Goal: Task Accomplishment & Management: Manage account settings

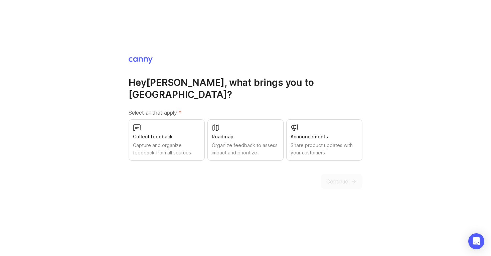
click at [189, 135] on div "Collect feedback Capture and organize feedback from all sources" at bounding box center [167, 139] width 76 height 41
click at [241, 135] on div "Roadmap Organize feedback to assess impact and prioritize" at bounding box center [246, 139] width 76 height 41
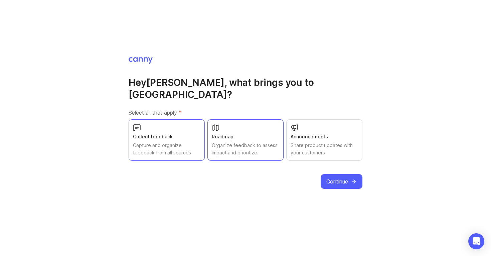
click at [335, 177] on span "Continue" at bounding box center [338, 181] width 22 height 8
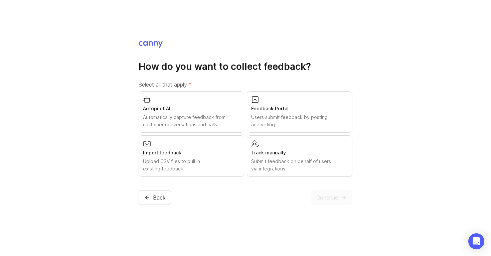
click at [290, 119] on div "Users submit feedback by posting and voting" at bounding box center [299, 121] width 97 height 15
click at [331, 197] on span "Continue" at bounding box center [327, 198] width 22 height 8
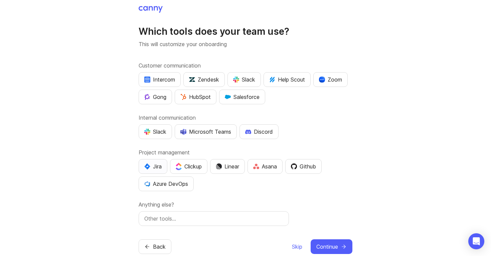
click at [155, 164] on div "Jira" at bounding box center [152, 166] width 17 height 8
click at [158, 129] on div "Slack" at bounding box center [155, 132] width 22 height 8
drag, startPoint x: 251, startPoint y: 81, endPoint x: 285, endPoint y: 117, distance: 48.9
click at [285, 117] on div "Customer communication Intercom Zendesk Slack Help Scout Zoom Gong HubSpot Sale…" at bounding box center [246, 143] width 214 height 164
click at [205, 100] on div "HubSpot" at bounding box center [195, 97] width 30 height 8
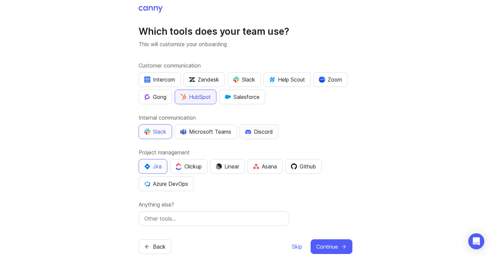
scroll to position [14, 0]
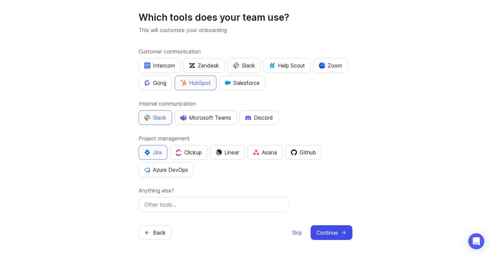
click at [334, 233] on span "Continue" at bounding box center [327, 233] width 22 height 8
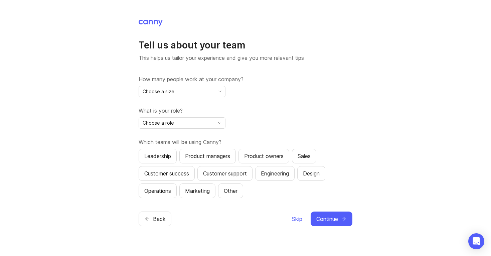
click at [187, 90] on div "Choose a size" at bounding box center [177, 91] width 76 height 11
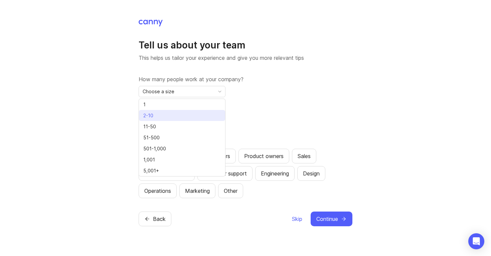
click at [164, 117] on li "2-10" at bounding box center [182, 115] width 86 height 11
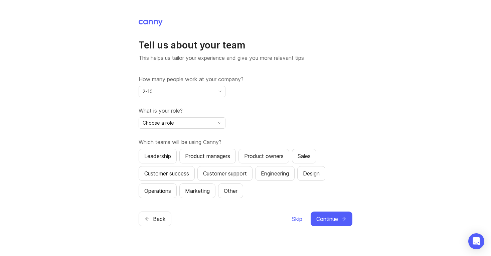
click at [178, 125] on div "Choose a role" at bounding box center [177, 123] width 76 height 11
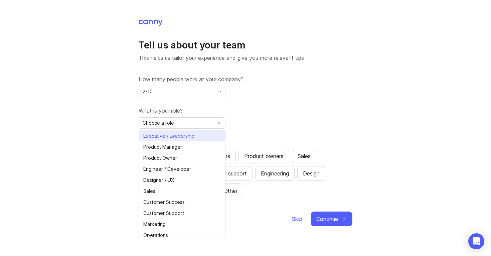
click at [171, 134] on span "Executive / Leadership" at bounding box center [168, 135] width 51 height 7
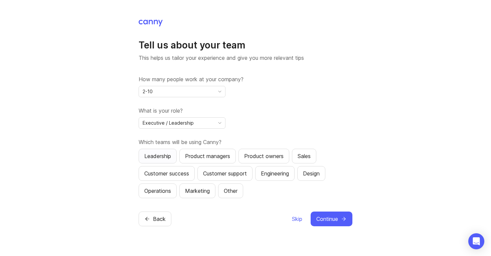
click at [169, 157] on div "Leadership" at bounding box center [157, 156] width 27 height 8
click at [334, 219] on span "Continue" at bounding box center [327, 219] width 22 height 8
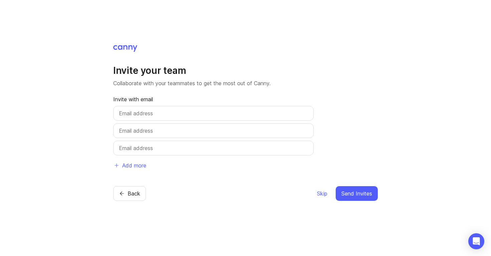
click at [210, 111] on input "text" at bounding box center [213, 113] width 189 height 8
type input "[PERSON_NAME][EMAIL_ADDRESS][DOMAIN_NAME]"
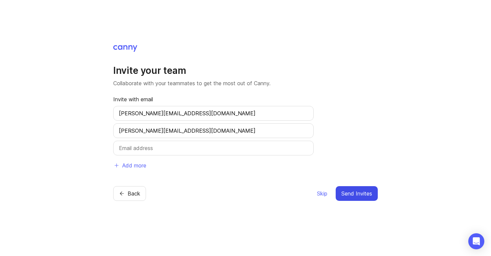
type input "mariana@this-ting.com"
click at [361, 191] on span "Send Invites" at bounding box center [357, 193] width 31 height 8
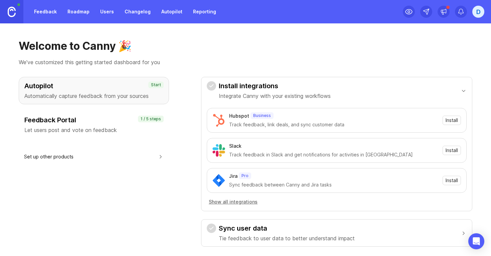
click at [137, 126] on p "Let users post and vote on feedback" at bounding box center [93, 130] width 139 height 8
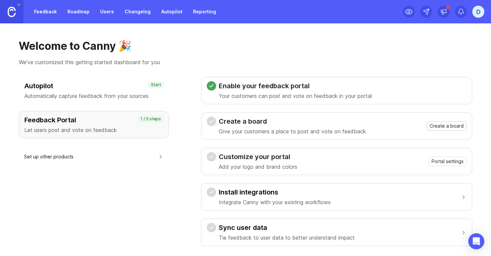
click at [439, 127] on span "Create a board" at bounding box center [447, 126] width 34 height 7
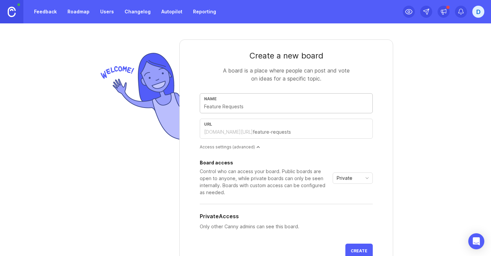
type input "M"
type input "m"
type input "Me"
type input "me"
type input "Mee"
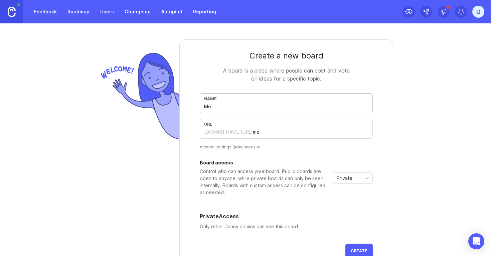
type input "mee"
type input "Meet"
type input "meet"
type input "Meet-t"
type input "meet-t"
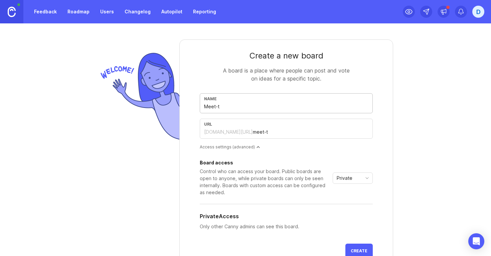
type input "Meet-"
type input "meet"
type input "Meet-T"
type input "meet-t"
type input "Meet-Ti"
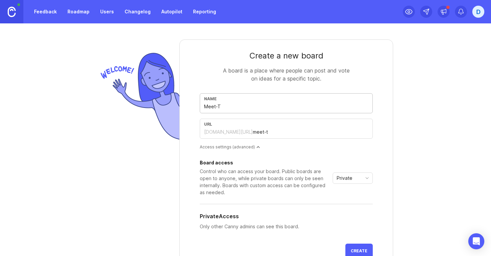
type input "meet-ti"
type input "Meet-Tin"
type input "meet-tin"
type input "Meet-Ting"
type input "meet-ting"
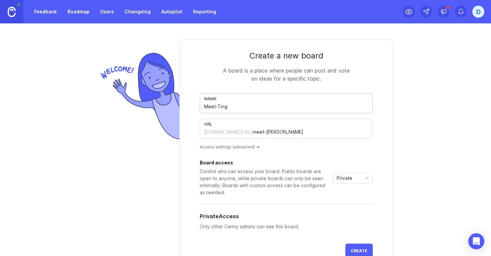
type input "Meet-Ting P"
type input "meet-ting-p"
type input "Meet-Ting Pr"
type input "meet-ting-pr"
type input "Meet-Ting Pro"
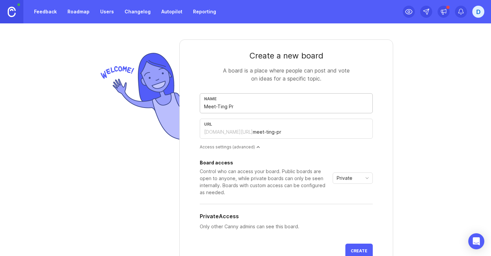
type input "meet-ting-pro"
type input "Meet-Ting Prod"
type input "meet-ting-prod"
type input "Meet-Ting Produ"
type input "meet-ting-produ"
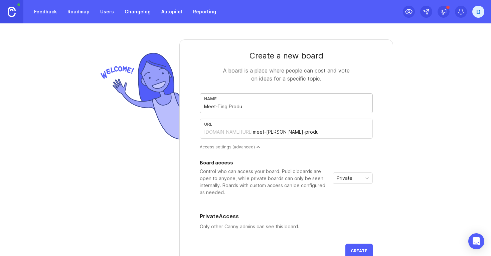
type input "Meet-Ting Produc"
type input "meet-ting-produc"
type input "Meet-Ting Product"
type input "meet-ting-product"
type input "Meet-Ting Product D"
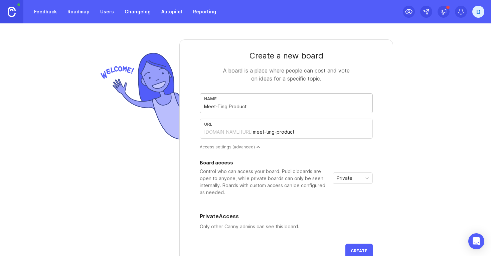
type input "meet-ting-product-d"
type input "Meet-Ting Product De"
type input "meet-ting-product-de"
type input "Meet-Ting Product Dev"
type input "meet-ting-product-dev"
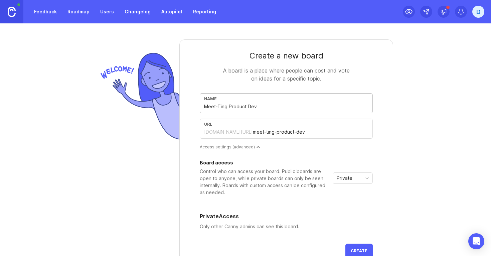
type input "Meet-Ting Product Deve"
type input "meet-ting-product-deve"
type input "Meet-Ting Product Devel"
type input "meet-ting-product-devel"
type input "Meet-Ting Product Develo"
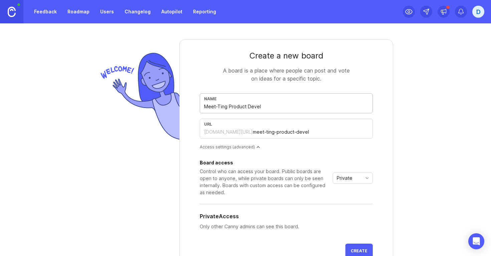
type input "meet-ting-product-develo"
type input "Meet-Ting Product Develop"
type input "meet-ting-product-develop"
type input "Meet-Ting Product Developm"
type input "meet-ting-product-developm"
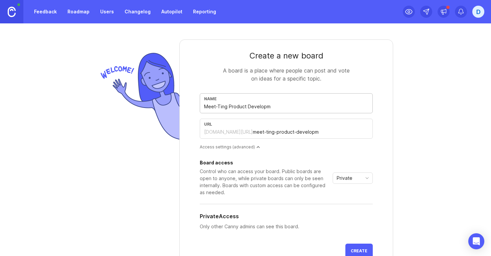
type input "Meet-Ting Product Developme"
type input "meet-ting-product-developme"
type input "Meet-Ting Product Developmen"
type input "meet-ting-product-developmen"
type input "Meet-Ting Product Development"
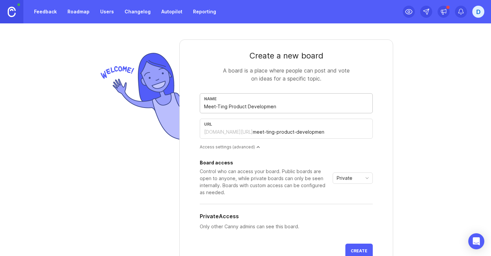
type input "meet-ting-product-development"
type input "Meet-Ting Product Development"
click at [347, 178] on span "Private" at bounding box center [345, 177] width 16 height 7
click at [341, 201] on span "Public" at bounding box center [344, 202] width 13 height 7
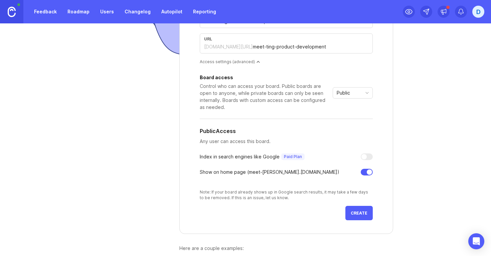
scroll to position [86, 0]
click at [354, 209] on button "Create" at bounding box center [359, 212] width 27 height 14
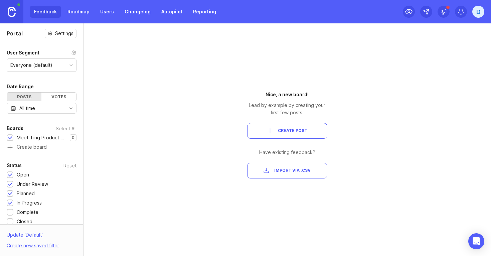
click at [49, 137] on div "Meet-Ting Product Development" at bounding box center [42, 137] width 50 height 7
click at [45, 63] on div "Everyone (default)" at bounding box center [31, 64] width 42 height 7
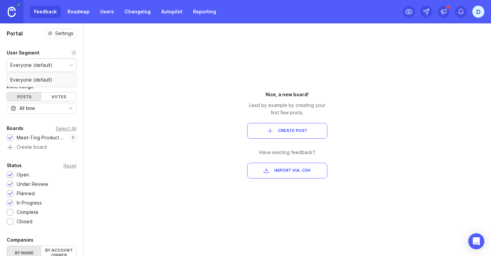
click at [45, 63] on div "Everyone (default)" at bounding box center [31, 64] width 42 height 7
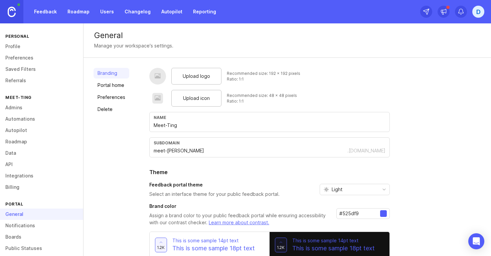
scroll to position [44, 0]
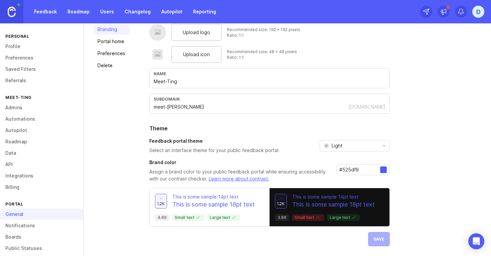
click at [385, 169] on div at bounding box center [383, 169] width 7 height 7
click at [382, 169] on div at bounding box center [383, 169] width 7 height 7
click at [352, 147] on div "Light" at bounding box center [349, 145] width 59 height 11
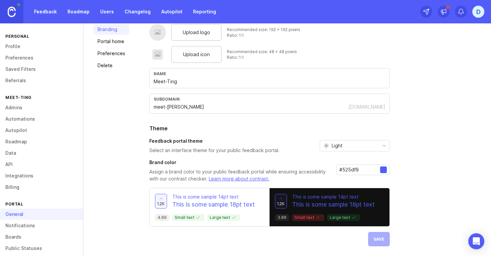
click at [360, 165] on div "#525df9" at bounding box center [363, 169] width 53 height 11
click at [350, 167] on input "#525df9" at bounding box center [360, 169] width 41 height 7
click at [215, 197] on p "This is some sample 14pt text" at bounding box center [213, 197] width 83 height 7
click at [223, 217] on p "Large text" at bounding box center [224, 217] width 28 height 5
click at [260, 217] on div "4.89 Small text Large text" at bounding box center [209, 217] width 109 height 7
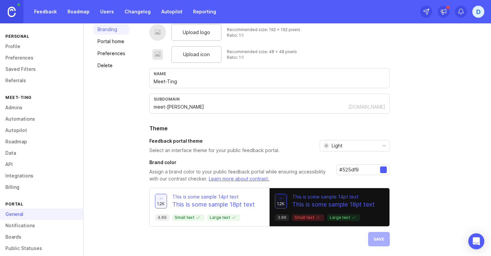
click at [311, 211] on div "1.2k This is some sample 14pt text This is some sample 18pt text 3.86 Small tex…" at bounding box center [330, 207] width 120 height 38
click at [382, 170] on div at bounding box center [383, 169] width 7 height 7
click at [344, 171] on input "#525df9" at bounding box center [360, 169] width 41 height 7
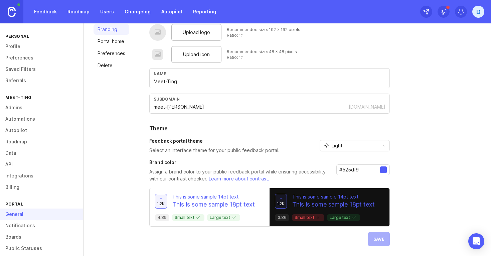
scroll to position [0, 0]
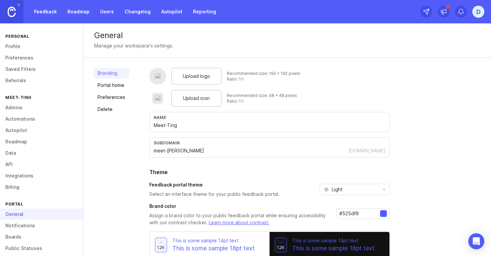
click at [197, 79] on span "Upload logo" at bounding box center [196, 76] width 27 height 7
click at [158, 76] on div at bounding box center [157, 77] width 7 height 8
click at [187, 74] on span "Upload logo" at bounding box center [196, 76] width 27 height 7
click at [197, 98] on span "Upload icon" at bounding box center [196, 98] width 27 height 7
click at [160, 76] on div at bounding box center [157, 76] width 17 height 17
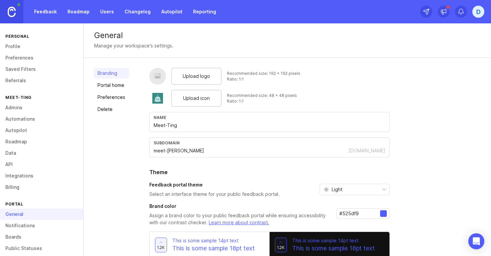
click at [190, 81] on div "Upload logo" at bounding box center [196, 76] width 50 height 17
click at [203, 79] on span "Upload logo" at bounding box center [196, 76] width 27 height 7
click at [117, 84] on link "Portal home" at bounding box center [112, 85] width 36 height 11
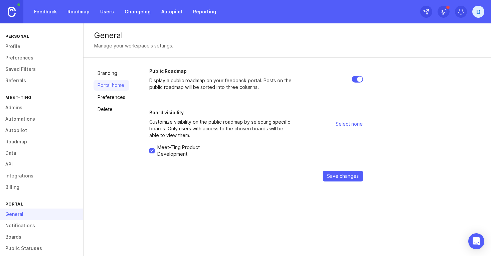
click at [107, 100] on link "Preferences" at bounding box center [112, 97] width 36 height 11
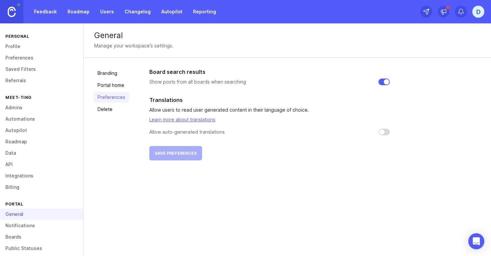
click at [384, 133] on input "checkbox" at bounding box center [384, 132] width 11 height 7
checkbox input "false"
click at [111, 86] on link "Portal home" at bounding box center [112, 85] width 36 height 11
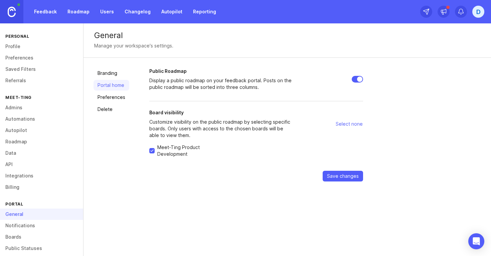
click at [107, 77] on link "Branding" at bounding box center [112, 73] width 36 height 11
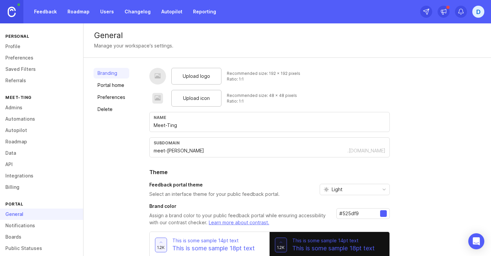
click at [159, 70] on div at bounding box center [157, 76] width 17 height 17
click at [159, 77] on div at bounding box center [157, 77] width 7 height 8
click at [187, 77] on span "Upload logo" at bounding box center [196, 76] width 27 height 7
click at [181, 96] on div "Upload icon" at bounding box center [196, 98] width 50 height 17
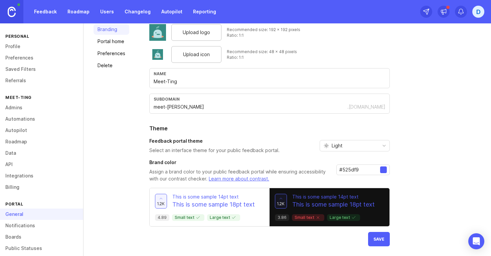
click at [377, 241] on span "Save" at bounding box center [379, 239] width 11 height 5
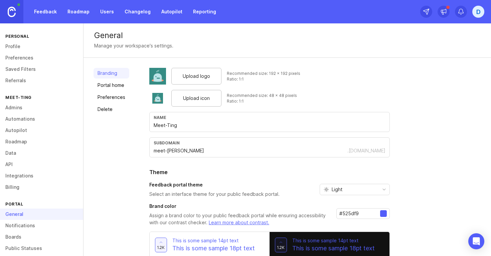
click at [28, 229] on link "Notifications" at bounding box center [41, 225] width 83 height 11
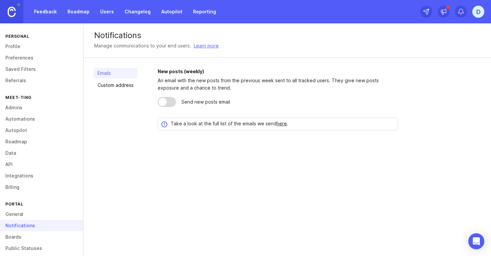
click at [28, 235] on link "Boards" at bounding box center [41, 236] width 83 height 11
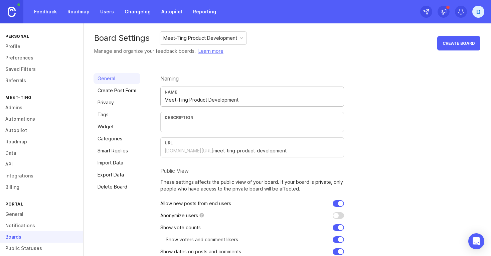
drag, startPoint x: 242, startPoint y: 99, endPoint x: 193, endPoint y: 100, distance: 49.5
click at [193, 100] on input "Meet-Ting Product Development" at bounding box center [252, 99] width 175 height 7
type input "Meet-Ting Roadmap"
click at [189, 123] on input "text" at bounding box center [252, 125] width 175 height 7
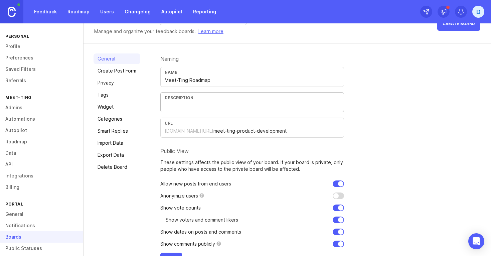
scroll to position [40, 0]
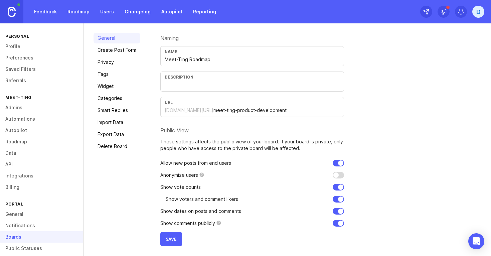
click at [170, 240] on span "Save" at bounding box center [171, 239] width 11 height 5
click at [180, 85] on input "text" at bounding box center [252, 84] width 175 height 7
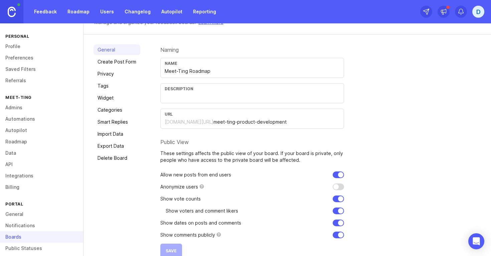
scroll to position [29, 0]
click at [179, 97] on input "text" at bounding box center [252, 96] width 175 height 7
paste input "Make meetings better with us—suggest, upvote, and influence the roadmap.”"
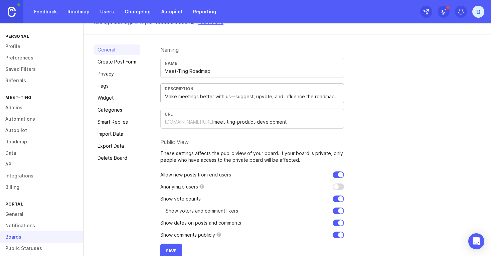
drag, startPoint x: 229, startPoint y: 96, endPoint x: 177, endPoint y: 97, distance: 51.8
click at [177, 97] on input "Make meetings better with us—suggest, upvote, and influence the roadmap.”" at bounding box center [252, 96] width 175 height 7
click at [339, 97] on input "Make getting together easy with us - suggest, upvote, and influence the roadmap…" at bounding box center [252, 96] width 175 height 7
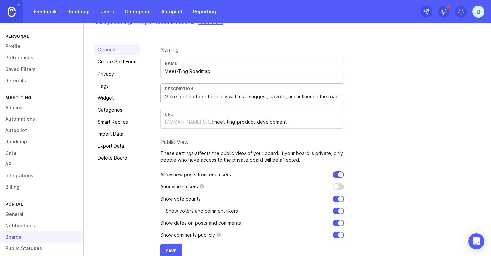
click at [247, 97] on input "Make getting together easy with us - suggest, upvote, and influence the roadmap." at bounding box center [252, 96] width 175 height 7
drag, startPoint x: 309, startPoint y: 95, endPoint x: 291, endPoint y: 98, distance: 18.5
click at [291, 98] on input "Make getting together easy with us - suggest, upvote, and influence the roadmap." at bounding box center [252, 96] width 175 height 7
click at [320, 97] on input "Make getting together easy with us - suggest, upvote, and influence the roadmap." at bounding box center [252, 96] width 175 height 7
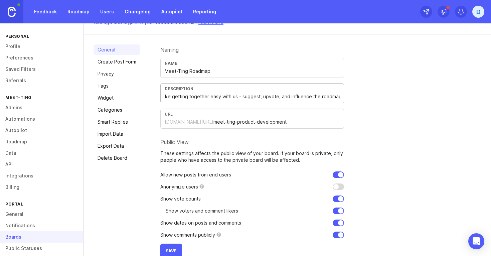
click at [313, 97] on input "Make getting together easy with us - suggest, upvote, and influence the roadmap." at bounding box center [252, 96] width 175 height 7
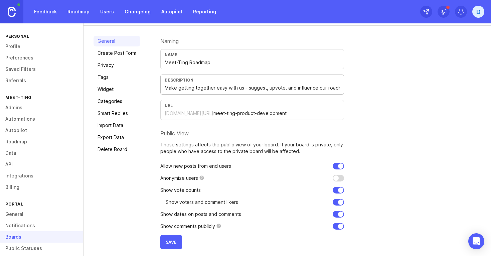
type input "Make getting together easy with us - suggest, upvote, and influence our roadmap."
click at [171, 242] on span "Save" at bounding box center [171, 242] width 11 height 5
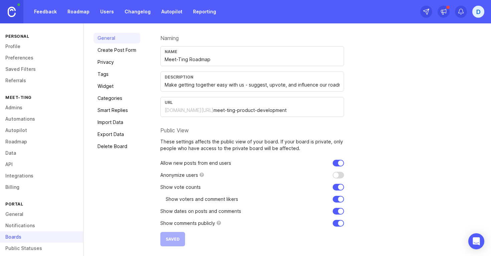
scroll to position [0, 0]
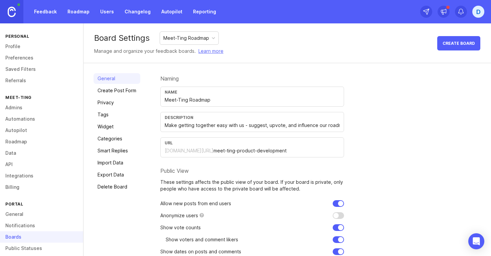
click at [115, 93] on link "Create Post Form" at bounding box center [117, 90] width 47 height 11
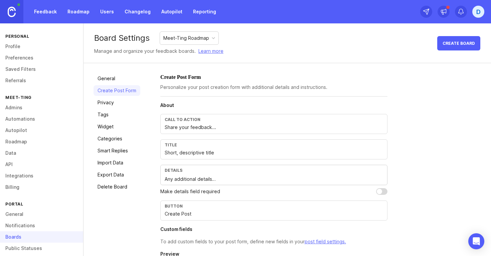
click at [186, 37] on div "Meet-Ting Roadmap" at bounding box center [186, 37] width 46 height 7
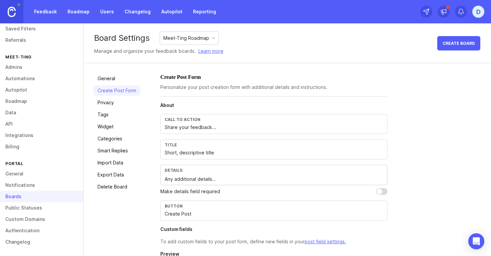
click at [113, 76] on link "General" at bounding box center [117, 78] width 47 height 11
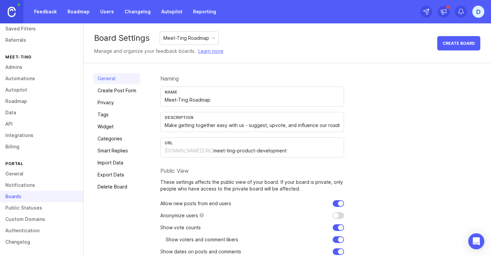
click at [78, 15] on link "Roadmap" at bounding box center [78, 12] width 30 height 12
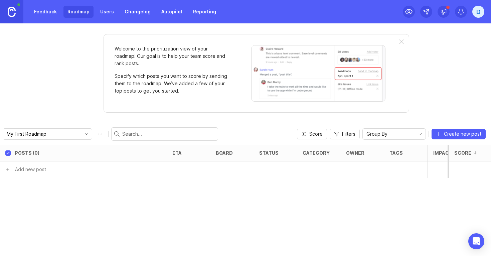
click at [102, 13] on link "Users" at bounding box center [107, 12] width 22 height 12
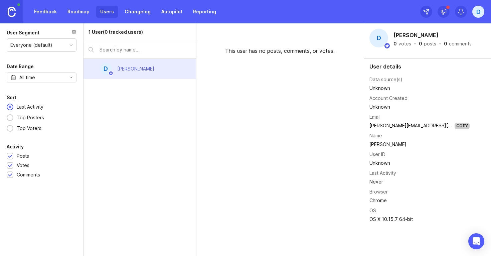
click at [86, 14] on link "Roadmap" at bounding box center [78, 12] width 30 height 12
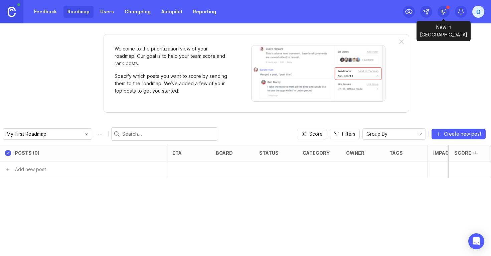
click at [446, 13] on icon at bounding box center [443, 11] width 7 height 7
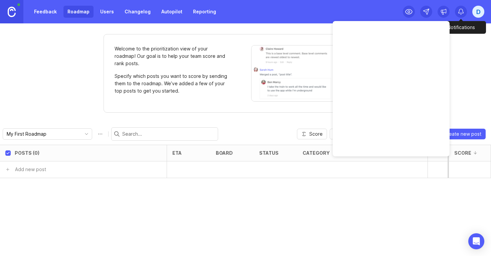
click at [460, 14] on icon at bounding box center [461, 11] width 7 height 7
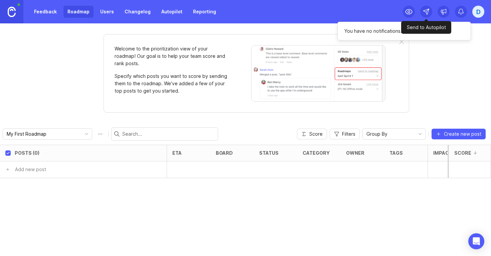
click at [412, 18] on div at bounding box center [426, 19] width 50 height 3
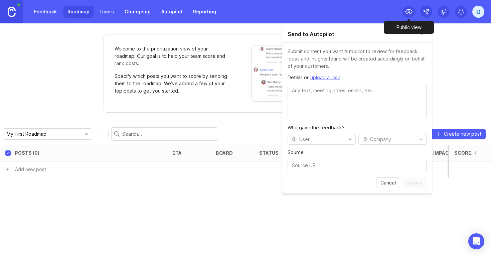
click at [411, 13] on icon at bounding box center [409, 11] width 7 height 5
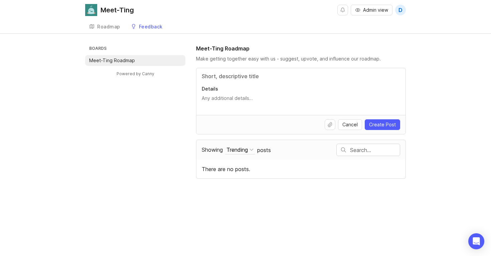
click at [110, 28] on div "Roadmap" at bounding box center [108, 26] width 23 height 5
click at [103, 28] on div "Roadmap" at bounding box center [108, 26] width 23 height 5
click at [101, 31] on link "Roadmap" at bounding box center [104, 27] width 39 height 14
click at [106, 28] on div "Roadmap" at bounding box center [108, 26] width 23 height 5
click at [107, 28] on div "Roadmap" at bounding box center [108, 26] width 23 height 5
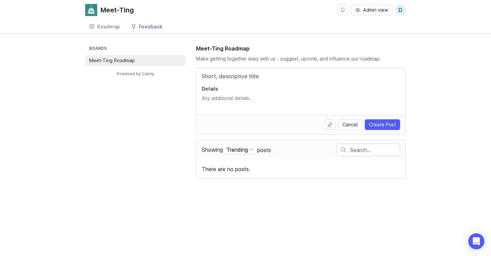
click at [219, 97] on textarea "Details" at bounding box center [301, 101] width 199 height 13
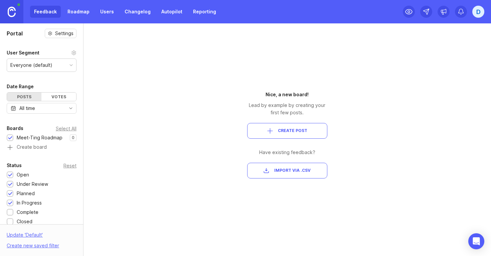
click at [280, 126] on button "Create Post" at bounding box center [287, 131] width 80 height 16
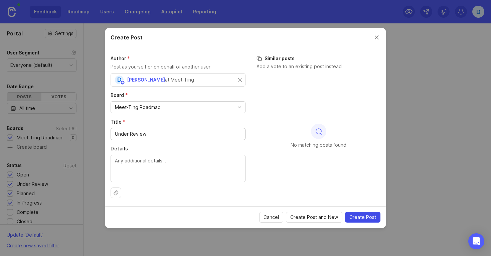
type input "Under Review"
click at [360, 220] on span "Create Post" at bounding box center [363, 217] width 27 height 7
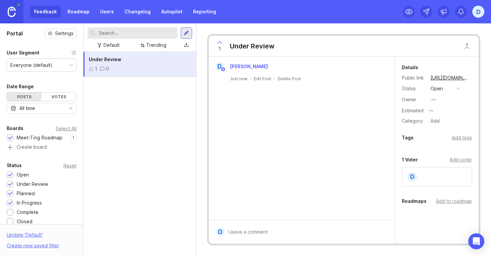
click at [289, 79] on div "Delete Post" at bounding box center [289, 79] width 23 height 6
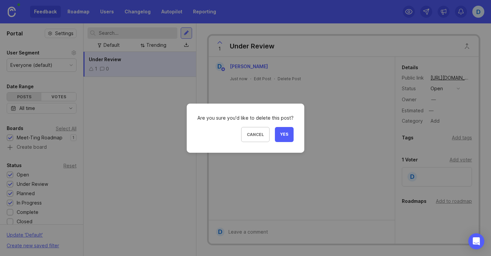
click at [284, 132] on span "Yes" at bounding box center [284, 135] width 8 height 6
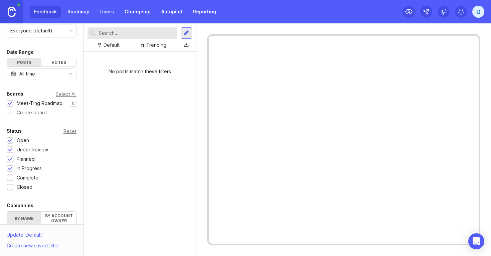
scroll to position [40, 0]
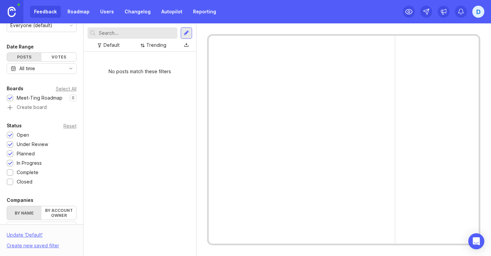
click at [224, 62] on div at bounding box center [302, 140] width 186 height 208
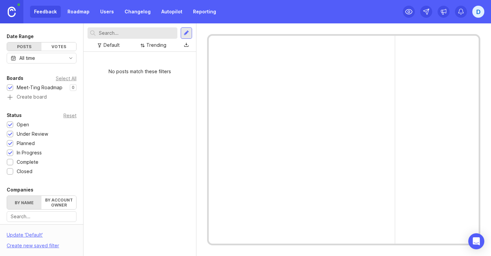
scroll to position [51, 0]
click at [8, 123] on div at bounding box center [10, 124] width 4 height 5
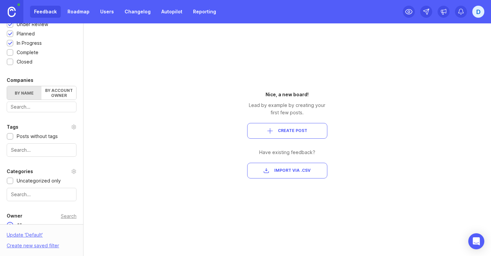
scroll to position [191, 0]
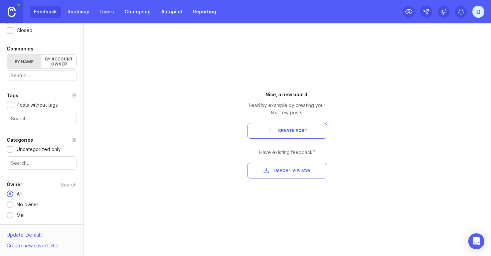
click at [268, 130] on div "button" at bounding box center [270, 131] width 6 height 6
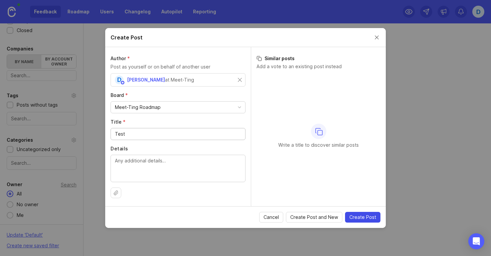
type input "Test"
click at [356, 214] on span "Create Post" at bounding box center [363, 217] width 27 height 7
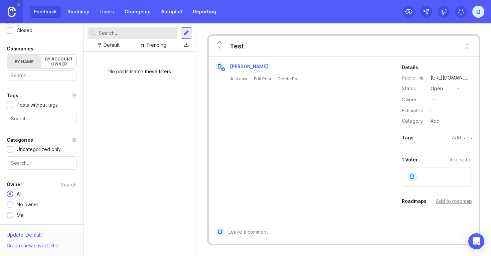
click at [436, 89] on div "open" at bounding box center [437, 88] width 12 height 7
click at [368, 134] on div "D [PERSON_NAME] Just now · Edit Post · Delete Post" at bounding box center [302, 138] width 186 height 163
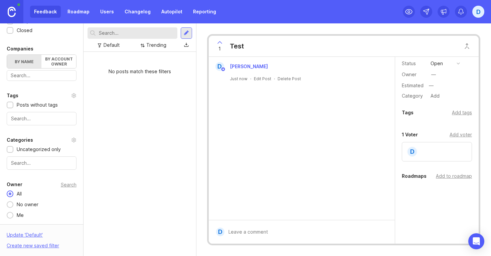
click at [281, 93] on div "D [PERSON_NAME] Just now · Edit Post · Delete Post" at bounding box center [302, 138] width 186 height 163
click at [282, 79] on div "Delete Post" at bounding box center [289, 79] width 23 height 6
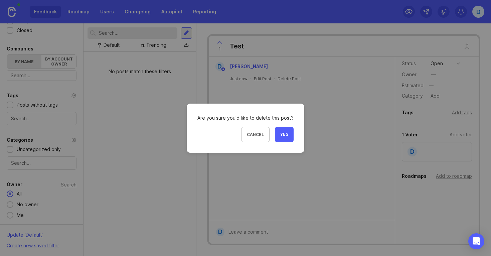
click at [283, 136] on span "Yes" at bounding box center [284, 135] width 8 height 6
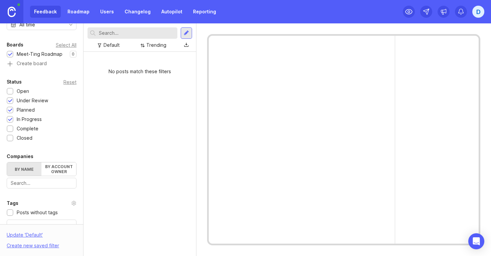
scroll to position [191, 0]
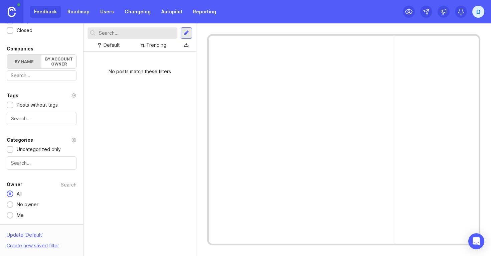
click at [186, 34] on div at bounding box center [186, 33] width 5 height 6
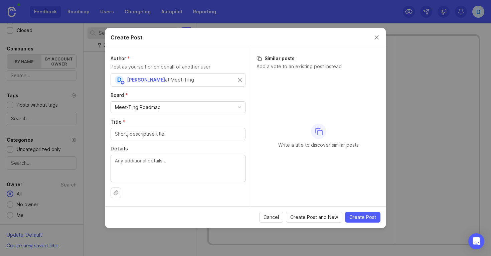
click at [177, 127] on div "Title *" at bounding box center [178, 129] width 135 height 21
click at [173, 133] on input "Title *" at bounding box center [178, 133] width 126 height 7
type input "Gmail Multi-Cal"
click at [362, 220] on span "Create Post" at bounding box center [363, 217] width 27 height 7
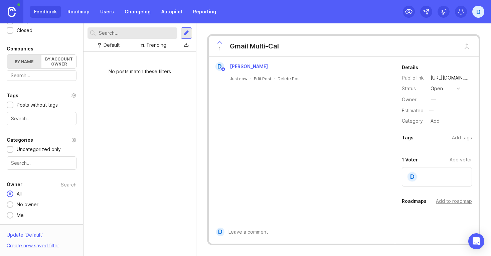
click at [443, 89] on button "open" at bounding box center [445, 88] width 33 height 9
click at [438, 147] on div "complete" at bounding box center [444, 150] width 25 height 6
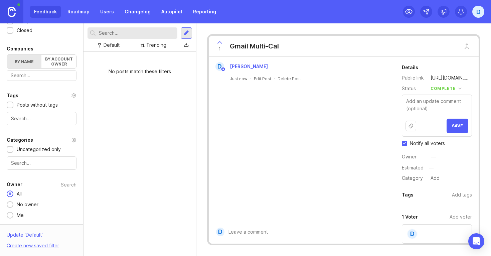
click at [446, 90] on div "complete" at bounding box center [443, 88] width 25 height 7
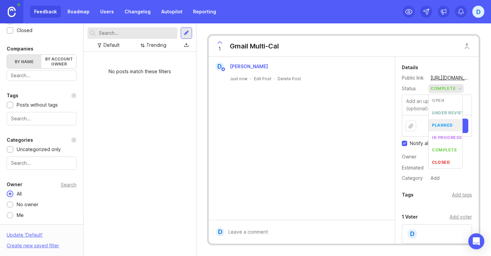
click at [410, 101] on textarea at bounding box center [437, 105] width 70 height 20
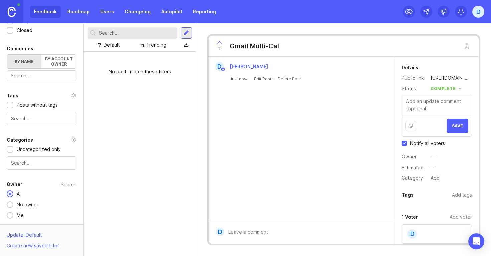
click at [458, 126] on span "Save" at bounding box center [457, 125] width 11 height 5
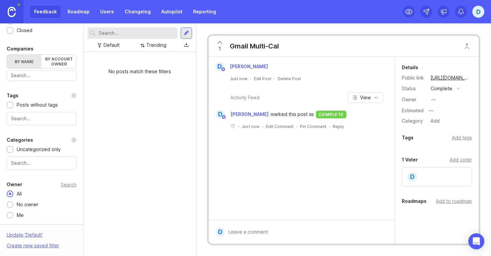
click at [184, 33] on div at bounding box center [186, 33] width 5 height 6
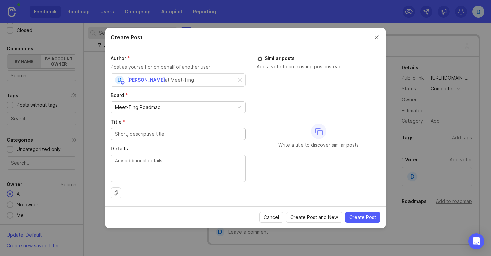
click at [153, 132] on input "Title *" at bounding box center [178, 133] width 126 height 7
type input "WhatsApp Self-Serve"
click at [358, 219] on span "Create Post" at bounding box center [363, 217] width 27 height 7
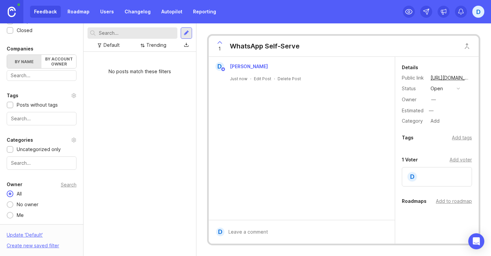
click at [455, 87] on button "open" at bounding box center [445, 88] width 33 height 9
click at [440, 137] on div "in progress" at bounding box center [447, 138] width 30 height 6
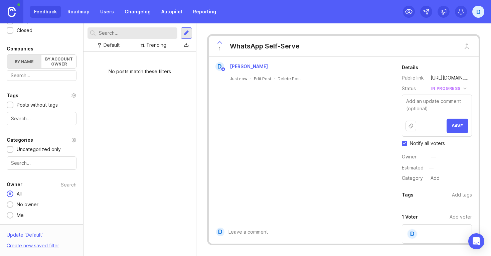
click at [449, 89] on div "in progress" at bounding box center [446, 88] width 30 height 7
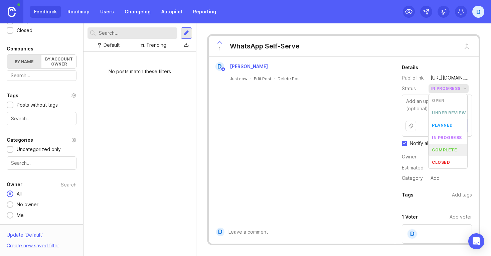
click at [442, 149] on div "complete" at bounding box center [444, 150] width 25 height 6
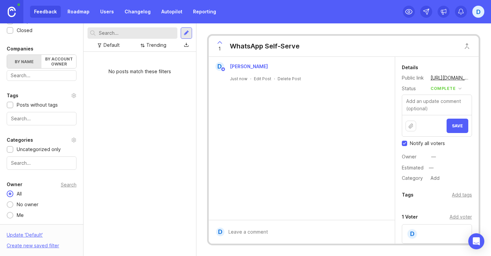
click at [459, 121] on button "Save" at bounding box center [458, 126] width 22 height 14
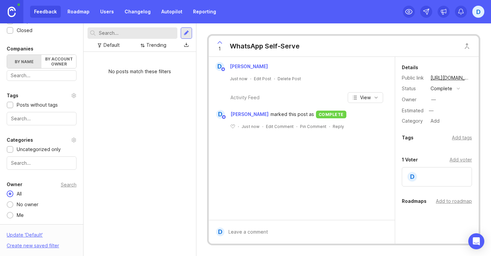
click at [186, 34] on div at bounding box center [186, 33] width 5 height 6
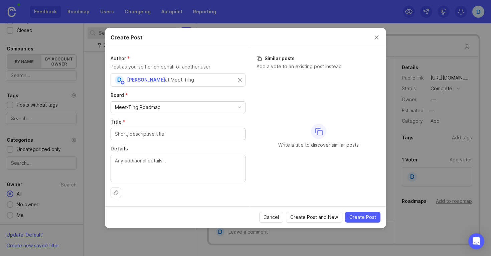
click at [146, 133] on input "Title *" at bounding box center [178, 133] width 126 height 7
type input "Zoom, Teams Integrations"
click at [363, 217] on span "Create Post" at bounding box center [363, 217] width 27 height 7
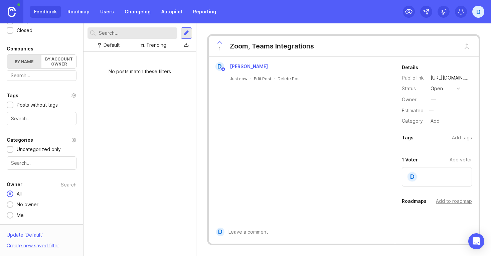
click at [451, 91] on button "open" at bounding box center [445, 88] width 33 height 9
click at [437, 136] on div "in progress" at bounding box center [447, 138] width 30 height 6
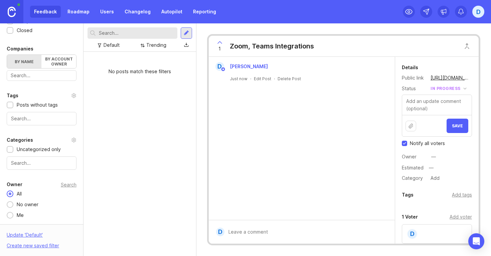
click at [458, 126] on span "Save" at bounding box center [457, 125] width 11 height 5
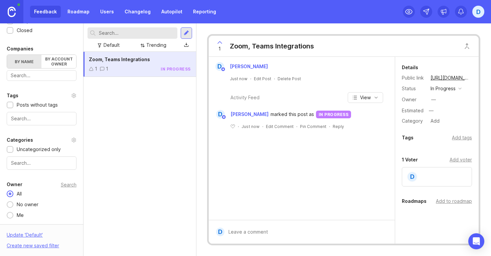
click at [73, 14] on link "Roadmap" at bounding box center [78, 12] width 30 height 12
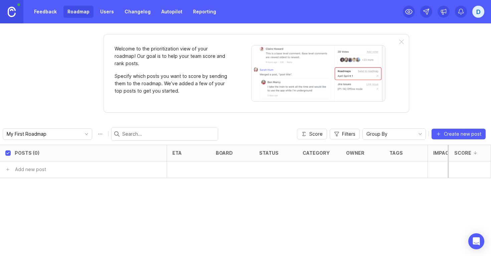
click at [50, 14] on link "Feedback" at bounding box center [45, 12] width 31 height 12
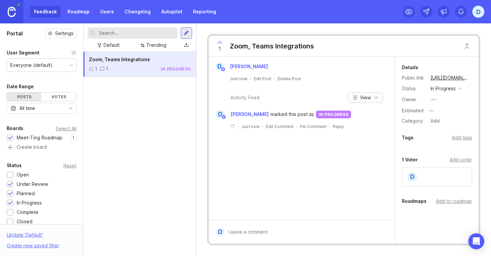
click at [374, 98] on icon "button" at bounding box center [376, 97] width 5 height 5
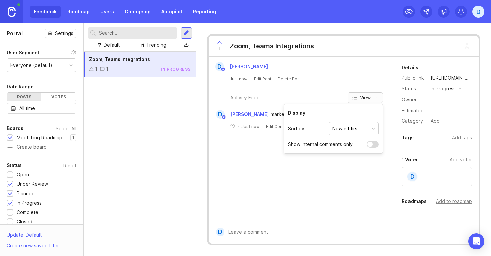
click at [374, 98] on icon "button" at bounding box center [376, 97] width 5 height 5
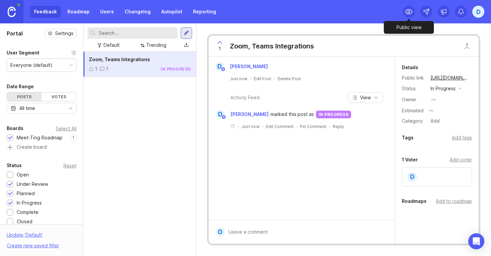
click at [412, 8] on icon at bounding box center [409, 12] width 8 height 8
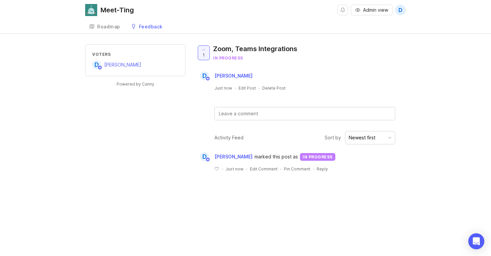
click at [112, 29] on div "Roadmap" at bounding box center [108, 26] width 23 height 5
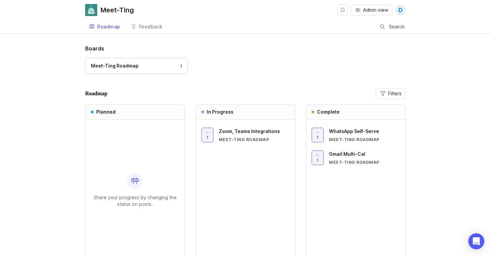
click at [149, 29] on link "Feedback" at bounding box center [147, 27] width 40 height 14
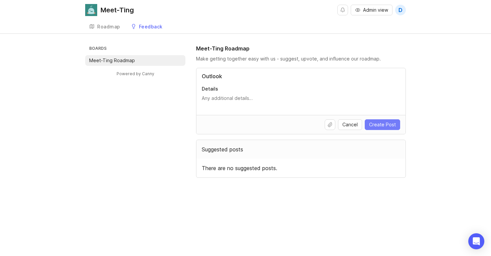
type input "Outlook"
click at [384, 123] on span "Create Post" at bounding box center [382, 124] width 27 height 7
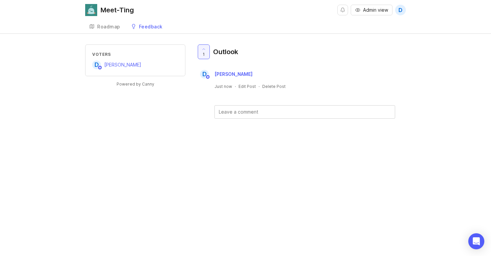
click at [111, 26] on div "Roadmap" at bounding box center [108, 26] width 23 height 5
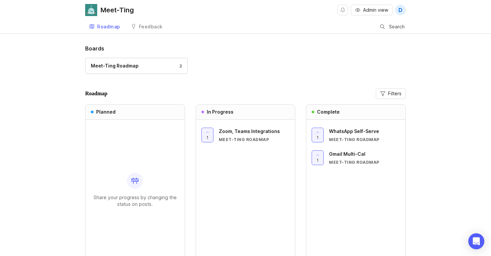
click at [149, 26] on div "Feedback" at bounding box center [151, 26] width 24 height 5
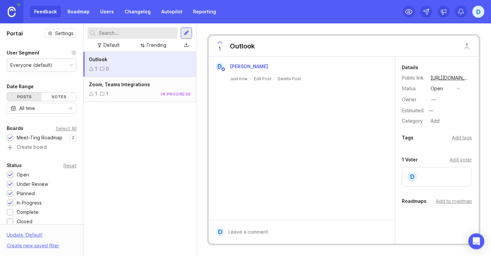
click at [149, 65] on div "Outlook 1 0" at bounding box center [140, 64] width 113 height 25
click at [450, 89] on button "open" at bounding box center [445, 88] width 33 height 9
click at [443, 139] on div "in progress" at bounding box center [447, 138] width 30 height 6
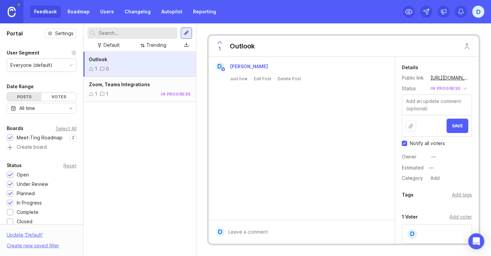
click at [453, 128] on span "Save" at bounding box center [457, 125] width 11 height 5
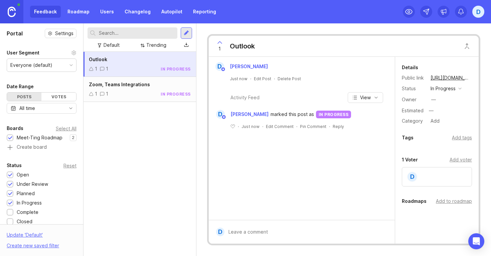
click at [184, 27] on div at bounding box center [186, 32] width 11 height 11
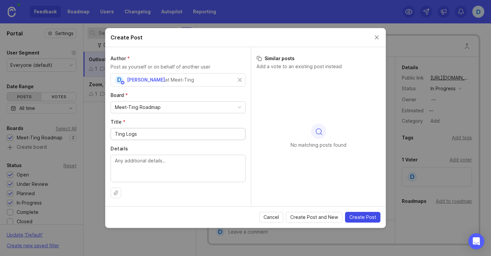
type input "Ting Logs"
click at [373, 219] on span "Create Post" at bounding box center [363, 217] width 27 height 7
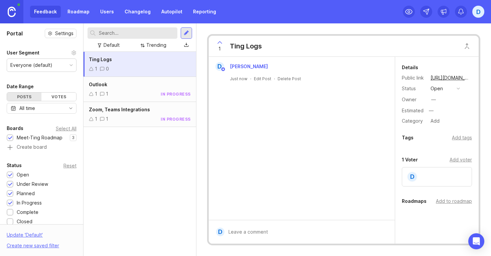
click at [458, 86] on button "open" at bounding box center [445, 88] width 33 height 9
click at [436, 124] on div "planned" at bounding box center [442, 125] width 21 height 6
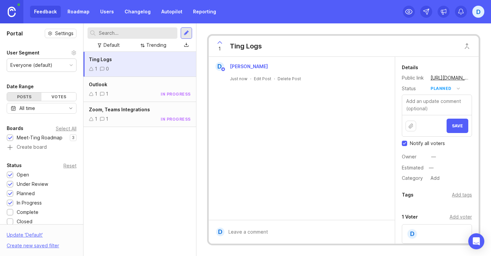
click at [455, 125] on span "Save" at bounding box center [457, 125] width 11 height 5
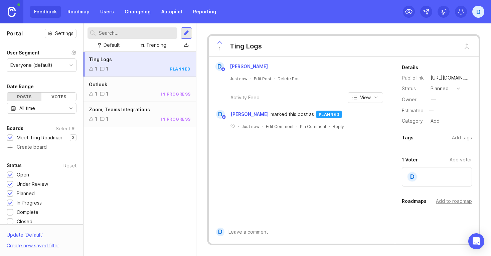
click at [188, 36] on div at bounding box center [186, 32] width 11 height 11
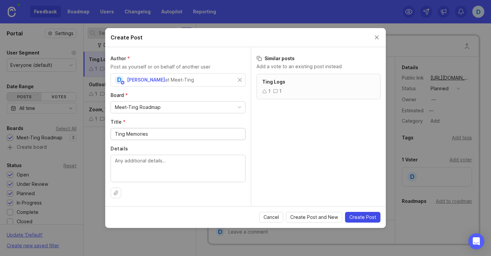
type input "Ting Memories"
click at [359, 218] on span "Create Post" at bounding box center [363, 217] width 27 height 7
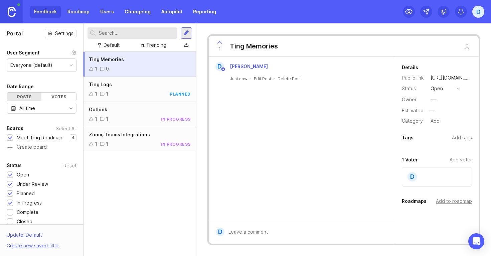
click at [455, 87] on button "open" at bounding box center [445, 88] width 33 height 9
click at [437, 124] on div "planned" at bounding box center [442, 125] width 21 height 6
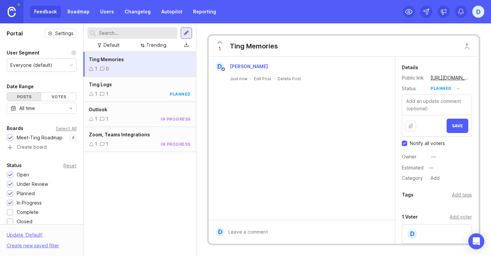
click at [447, 88] on div "planned" at bounding box center [441, 88] width 21 height 7
click at [439, 139] on div "in progress" at bounding box center [447, 138] width 30 height 6
click at [461, 122] on button "Save" at bounding box center [458, 126] width 22 height 14
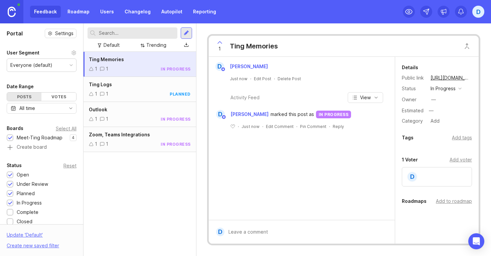
click at [183, 35] on div at bounding box center [186, 32] width 11 height 11
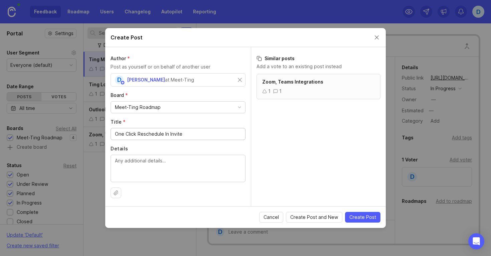
drag, startPoint x: 136, startPoint y: 134, endPoint x: 125, endPoint y: 135, distance: 10.7
click at [125, 135] on input "One Click Reschedule In Invite" at bounding box center [178, 133] width 126 height 7
click at [131, 167] on textarea "Details" at bounding box center [178, 168] width 126 height 22
drag, startPoint x: 138, startPoint y: 134, endPoint x: 102, endPoint y: 134, distance: 36.1
click at [102, 134] on div "Create Post Author * Post as yourself or on behalf of another user D [PERSON_NA…" at bounding box center [245, 128] width 491 height 256
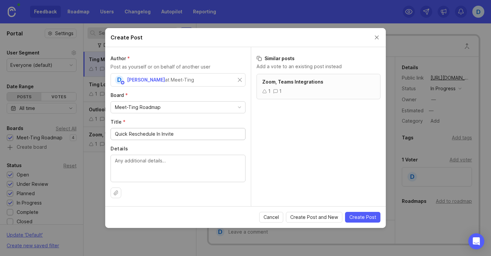
type input "Quick Reschedule In Invite"
click at [131, 162] on textarea "Details" at bounding box center [178, 168] width 126 height 22
click at [364, 220] on span "Create Post" at bounding box center [363, 217] width 27 height 7
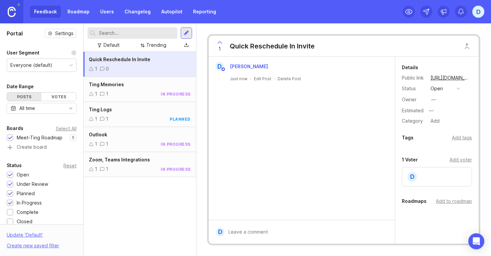
click at [441, 92] on button "open" at bounding box center [445, 88] width 33 height 9
click at [439, 137] on div "in progress" at bounding box center [447, 138] width 30 height 6
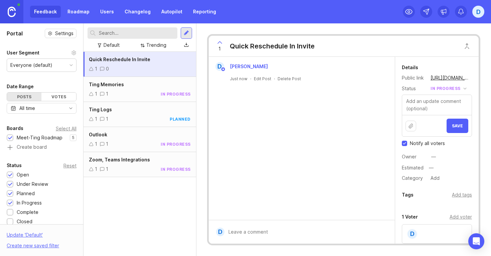
click at [457, 124] on span "Save" at bounding box center [457, 125] width 11 height 5
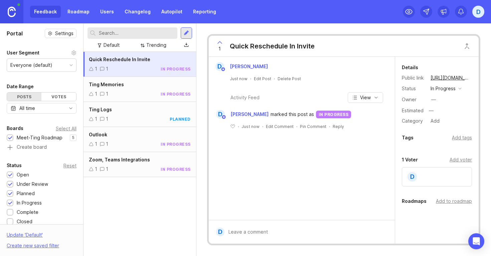
click at [189, 35] on div at bounding box center [186, 32] width 11 height 11
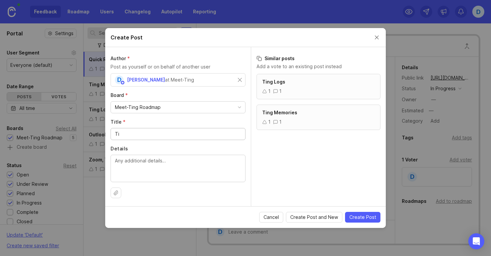
type input "T"
type input "P"
type input "Ting Proactive Assistance"
click at [360, 219] on span "Create Post" at bounding box center [363, 217] width 27 height 7
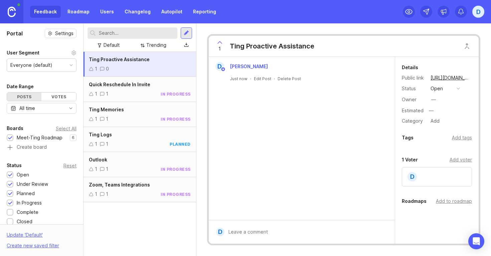
click at [454, 86] on button "open" at bounding box center [445, 88] width 33 height 9
click at [436, 126] on div "planned" at bounding box center [442, 125] width 21 height 6
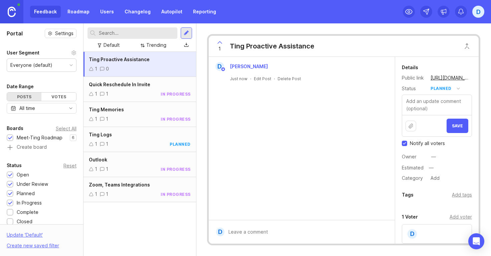
click at [453, 125] on span "Save" at bounding box center [457, 125] width 11 height 5
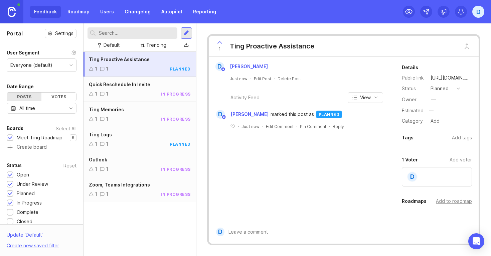
click at [187, 31] on div at bounding box center [186, 33] width 5 height 6
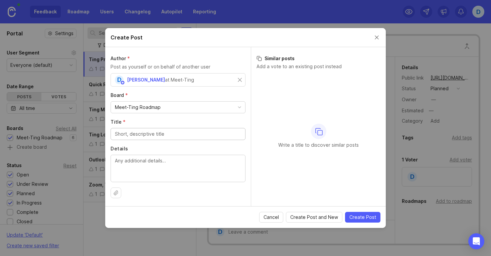
click at [154, 134] on input "Title *" at bounding box center [178, 133] width 126 height 7
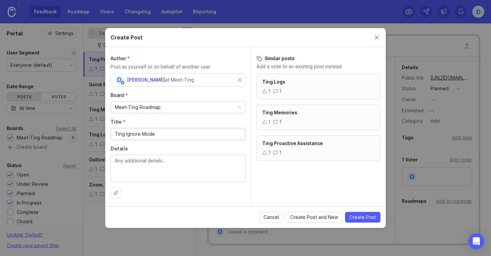
click at [140, 132] on input "Ting Ignore Mode" at bounding box center [178, 133] width 126 height 7
click at [153, 160] on textarea "Details" at bounding box center [178, 168] width 126 height 22
drag, startPoint x: 153, startPoint y: 135, endPoint x: 126, endPoint y: 135, distance: 27.4
click at [126, 136] on input "Ting Ignore Email Mode" at bounding box center [178, 133] width 126 height 7
type input "Ting Dormant / Ignore Mode"
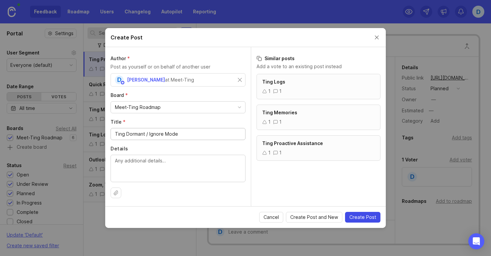
click at [363, 217] on span "Create Post" at bounding box center [363, 217] width 27 height 7
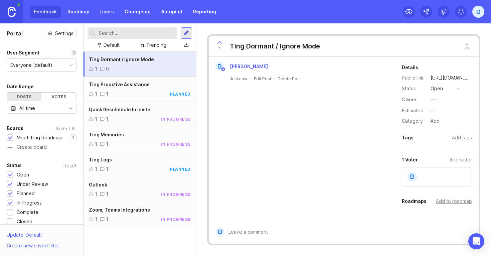
click at [452, 87] on button "open" at bounding box center [445, 88] width 33 height 9
click at [442, 124] on div "planned" at bounding box center [442, 125] width 21 height 6
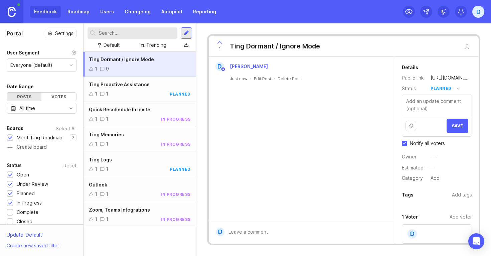
click at [462, 132] on button "Save" at bounding box center [458, 126] width 22 height 14
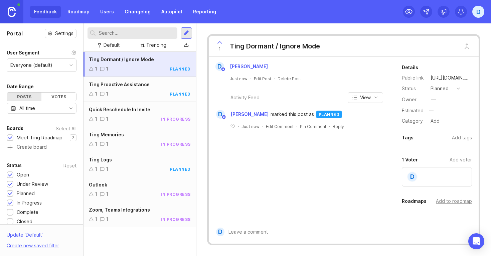
click at [186, 34] on div at bounding box center [186, 33] width 5 height 6
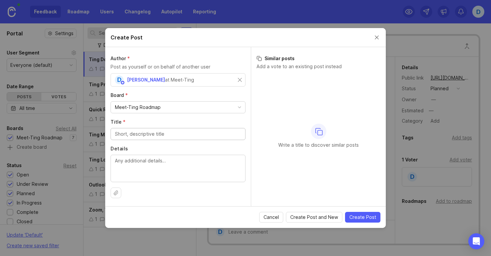
click at [148, 135] on input "Title *" at bounding box center [178, 133] width 126 height 7
type input "T"
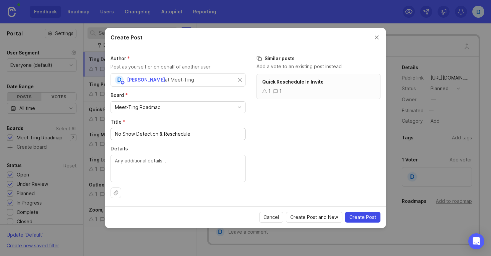
type input "No Show Detection & Reschedule"
click at [362, 217] on span "Create Post" at bounding box center [363, 217] width 27 height 7
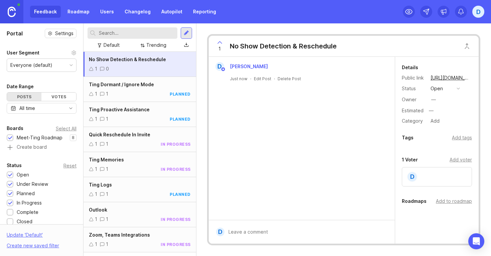
click at [449, 86] on button "open" at bounding box center [445, 88] width 33 height 9
click at [435, 127] on div "planned" at bounding box center [442, 125] width 21 height 6
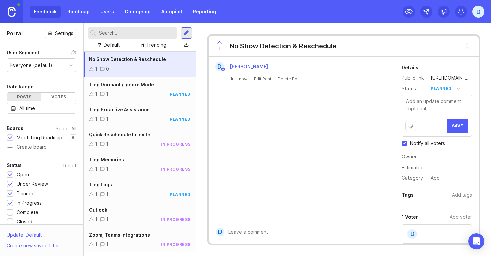
click at [455, 126] on span "Save" at bounding box center [457, 125] width 11 height 5
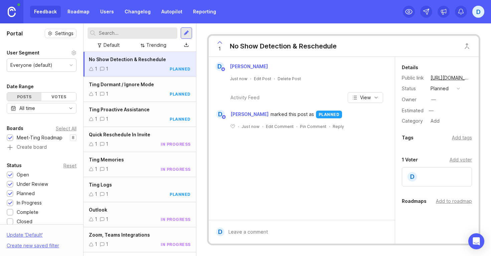
click at [188, 33] on div at bounding box center [186, 33] width 5 height 6
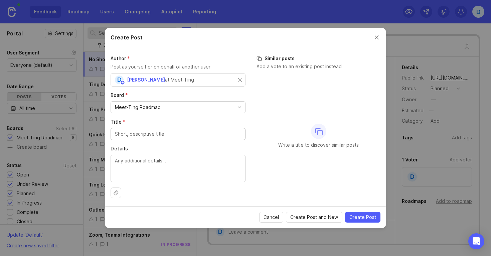
click at [150, 133] on input "Title *" at bounding box center [178, 133] width 126 height 7
type input "Recruiter Pro Features"
click at [368, 218] on span "Create Post" at bounding box center [363, 217] width 27 height 7
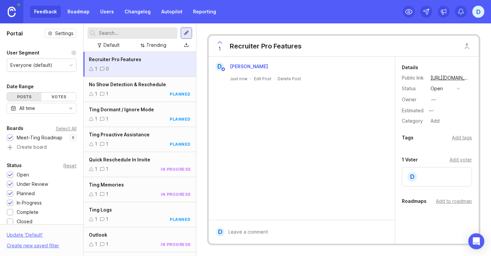
click at [442, 89] on div "open" at bounding box center [437, 88] width 12 height 7
click at [443, 129] on li "planned" at bounding box center [445, 125] width 33 height 12
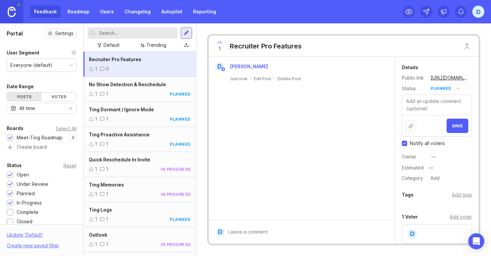
click at [456, 125] on span "Save" at bounding box center [457, 125] width 11 height 5
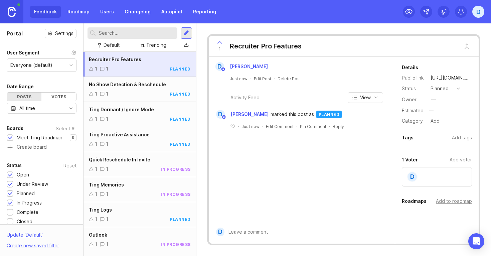
click at [188, 31] on div at bounding box center [186, 33] width 5 height 6
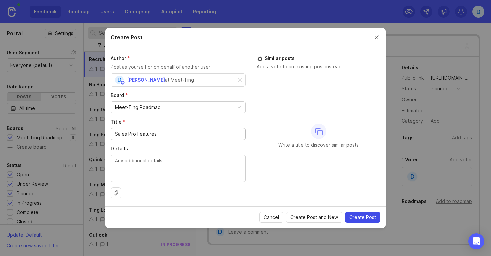
type input "Sales Pro Features"
click at [361, 215] on span "Create Post" at bounding box center [363, 217] width 27 height 7
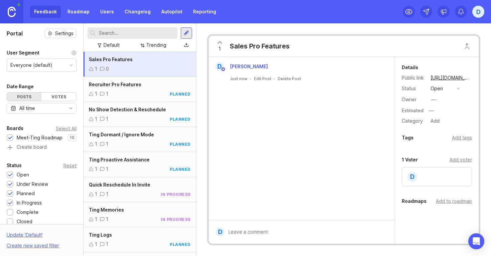
click at [457, 87] on button "open" at bounding box center [445, 88] width 33 height 9
click at [439, 125] on div "planned" at bounding box center [442, 125] width 21 height 6
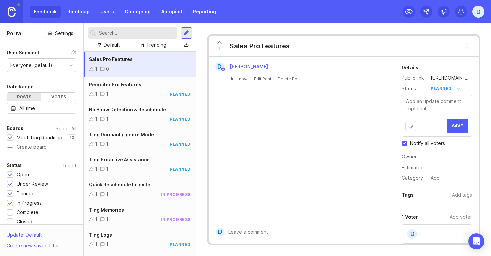
click at [452, 129] on button "Save" at bounding box center [458, 126] width 22 height 14
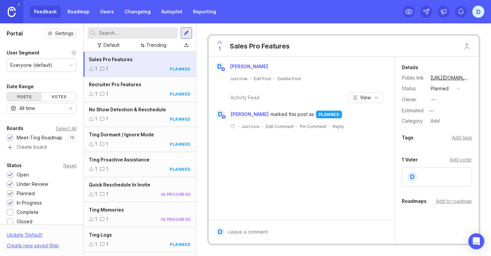
click at [186, 32] on div at bounding box center [186, 33] width 5 height 6
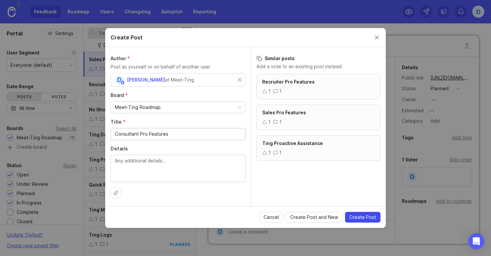
type input "Consultant Pro Features"
click at [359, 218] on span "Create Post" at bounding box center [363, 217] width 27 height 7
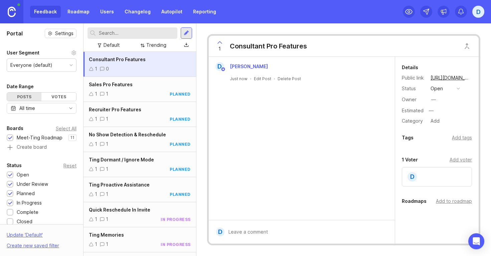
click at [455, 88] on button "open" at bounding box center [445, 88] width 33 height 9
click at [438, 127] on div "planned" at bounding box center [442, 125] width 21 height 6
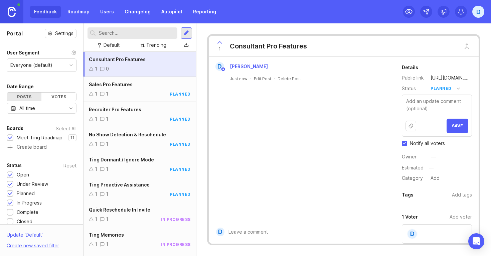
click at [452, 125] on button "Save" at bounding box center [458, 126] width 22 height 14
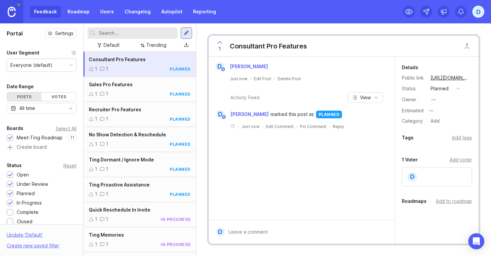
click at [186, 30] on div at bounding box center [186, 33] width 5 height 6
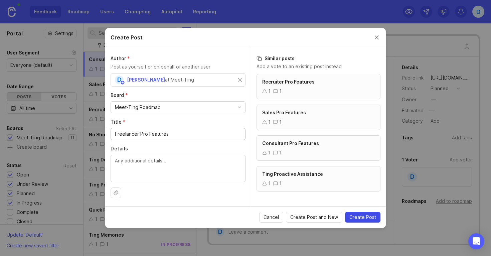
type input "Freelancer Pro Features"
click at [363, 219] on span "Create Post" at bounding box center [363, 217] width 27 height 7
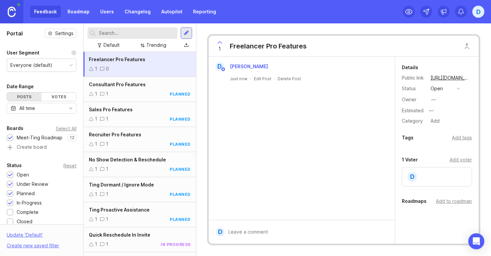
click at [454, 88] on button "open" at bounding box center [445, 88] width 33 height 9
click at [438, 123] on div "planned" at bounding box center [442, 125] width 21 height 6
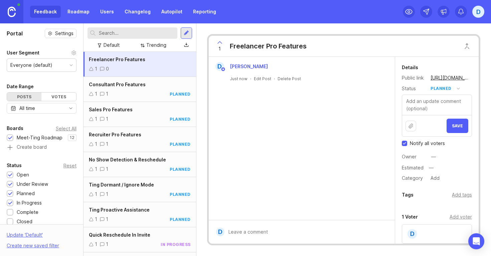
click at [457, 125] on span "Save" at bounding box center [457, 125] width 11 height 5
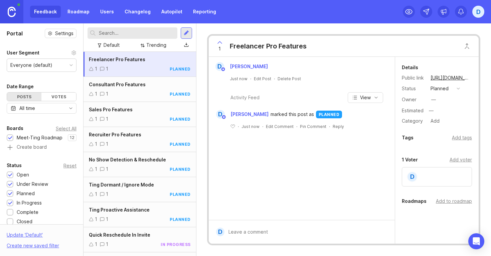
click at [186, 34] on div at bounding box center [186, 33] width 5 height 6
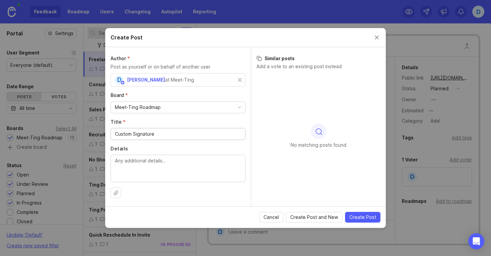
click at [134, 135] on input "Custom Signature" at bounding box center [178, 133] width 126 height 7
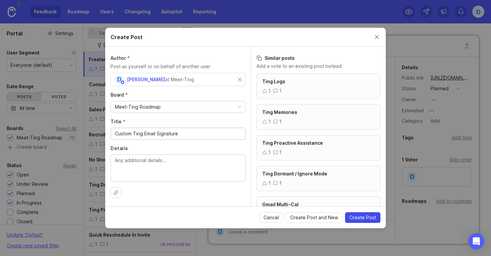
type input "Custom Ting Email Signature"
click at [361, 220] on span "Create Post" at bounding box center [363, 217] width 27 height 7
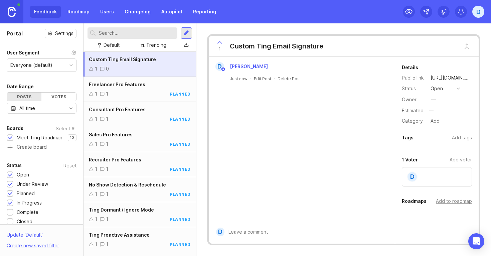
click at [454, 90] on button "open" at bounding box center [445, 88] width 33 height 9
click at [439, 125] on div "planned" at bounding box center [442, 125] width 21 height 6
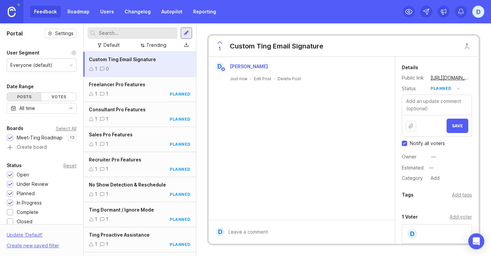
click at [456, 125] on span "Save" at bounding box center [457, 125] width 11 height 5
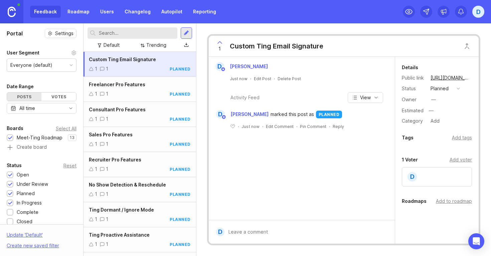
click at [186, 33] on div at bounding box center [186, 33] width 5 height 6
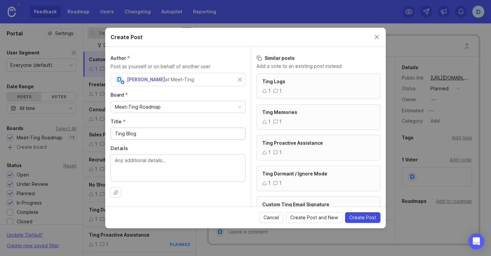
type input "Ting Blog"
click at [362, 218] on span "Create Post" at bounding box center [363, 217] width 27 height 7
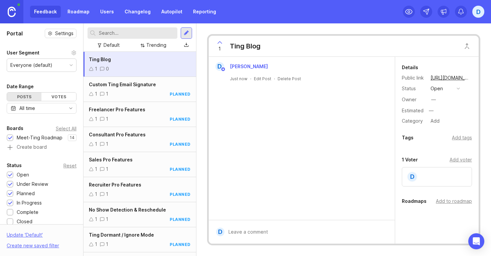
click at [458, 90] on div "button" at bounding box center [458, 88] width 3 height 3
click at [438, 135] on div "in progress" at bounding box center [447, 138] width 30 height 6
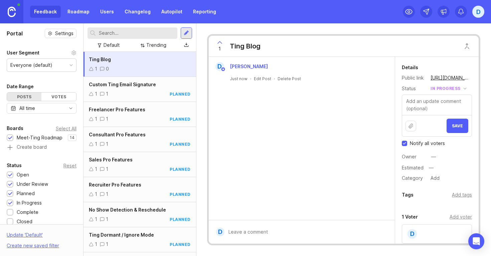
click at [453, 133] on div "Save" at bounding box center [437, 125] width 70 height 21
click at [455, 123] on button "Save" at bounding box center [458, 126] width 22 height 14
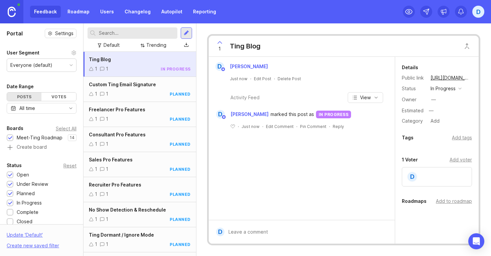
click at [187, 33] on div at bounding box center [186, 33] width 5 height 6
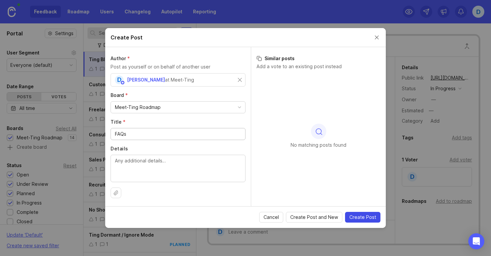
type input "FAQs"
click at [361, 214] on span "Create Post" at bounding box center [363, 217] width 27 height 7
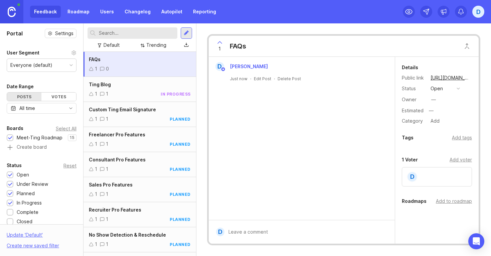
click at [436, 91] on div "open" at bounding box center [437, 88] width 12 height 7
click at [436, 150] on div "complete" at bounding box center [444, 150] width 25 height 6
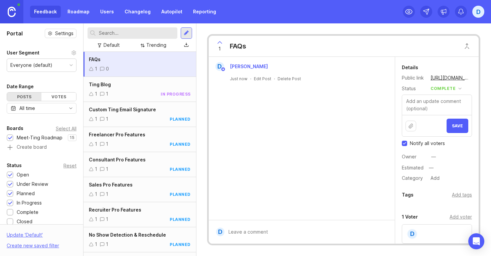
click at [455, 131] on button "Save" at bounding box center [458, 126] width 22 height 14
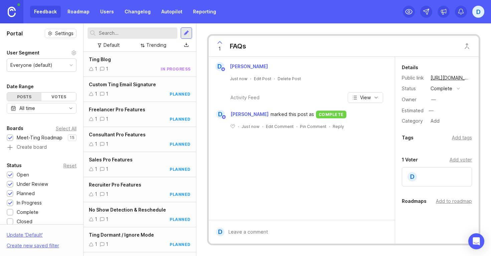
click at [189, 34] on div at bounding box center [186, 32] width 11 height 11
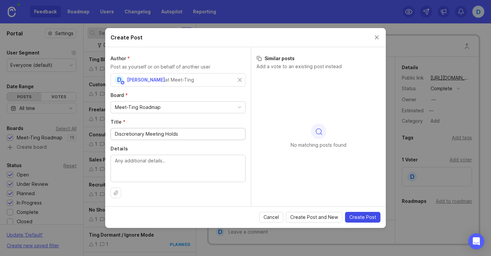
type input "Discretionary Meeting Holds"
click at [361, 220] on span "Create Post" at bounding box center [363, 217] width 27 height 7
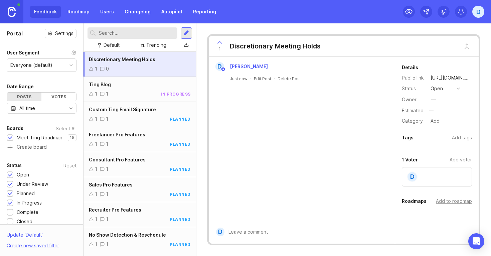
click at [451, 87] on button "open" at bounding box center [445, 88] width 33 height 9
click at [439, 112] on div "under review" at bounding box center [449, 113] width 34 height 6
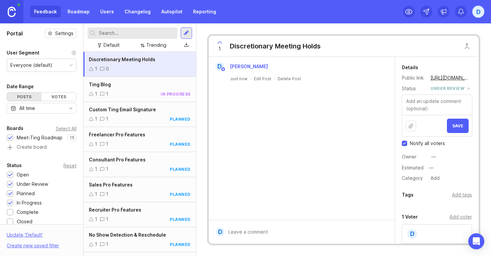
click at [455, 126] on span "Save" at bounding box center [458, 125] width 11 height 5
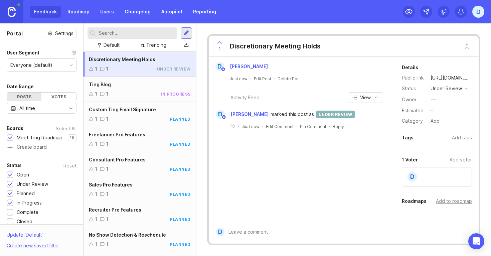
click at [188, 35] on div at bounding box center [186, 33] width 5 height 6
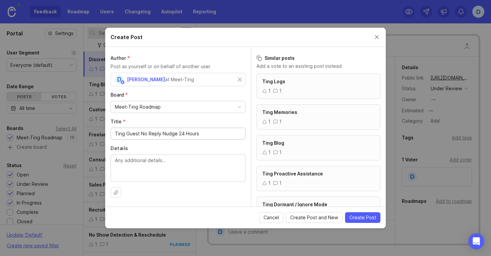
click at [175, 134] on input "Ting Guest No Reply Nudge 24 Hours" at bounding box center [178, 133] width 126 height 7
type input "Ting Guest No Reply Nudge - 24 Hours"
click at [362, 219] on span "Create Post" at bounding box center [363, 217] width 27 height 7
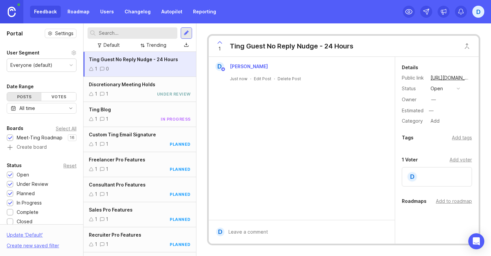
click at [447, 90] on button "open" at bounding box center [445, 88] width 33 height 9
click at [438, 125] on div "planned" at bounding box center [442, 125] width 21 height 6
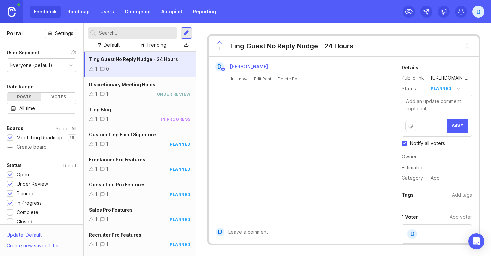
click at [452, 125] on button "Save" at bounding box center [458, 126] width 22 height 14
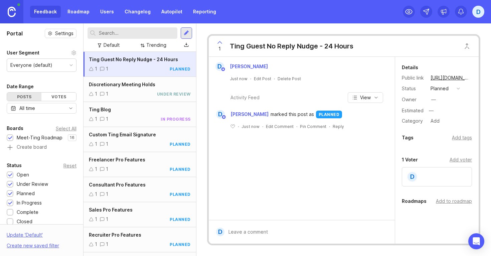
click at [185, 31] on div at bounding box center [186, 33] width 5 height 6
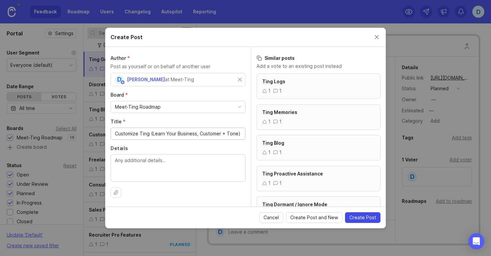
type input "Customize Ting (Learn Your Business, Customer + Tone)"
click at [365, 217] on span "Create Post" at bounding box center [363, 217] width 27 height 7
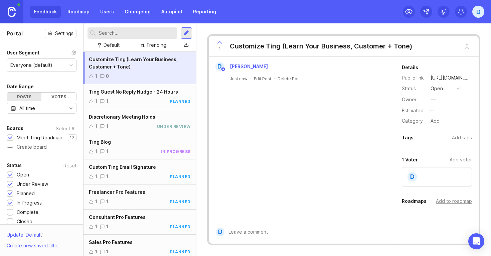
click at [445, 88] on button "open" at bounding box center [445, 88] width 33 height 9
click at [437, 127] on div "planned" at bounding box center [442, 125] width 21 height 6
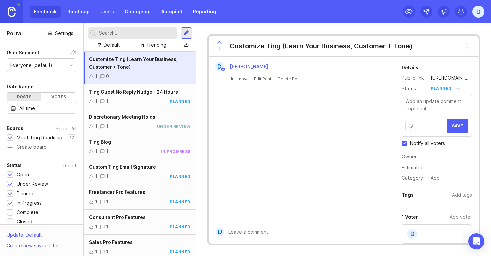
click at [459, 129] on button "Save" at bounding box center [458, 126] width 22 height 14
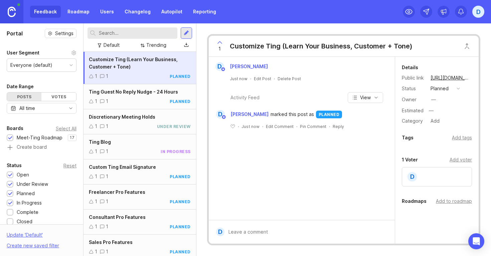
click at [186, 35] on div at bounding box center [186, 33] width 5 height 6
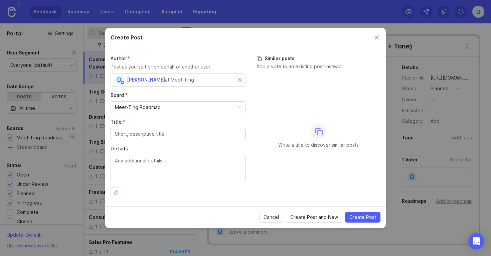
click at [161, 133] on input "Title *" at bounding box center [178, 133] width 126 height 7
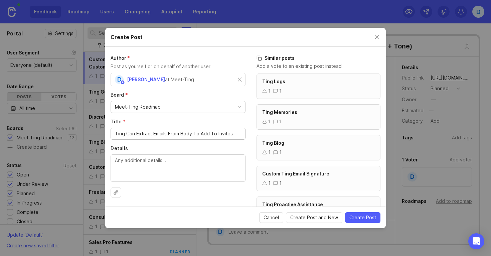
click at [168, 134] on input "Ting Can Extract Emails From Body To Add To Invites" at bounding box center [178, 133] width 126 height 7
click at [205, 135] on input "Ting Can Extract Email Addresses From Body To Add To Invites" at bounding box center [178, 133] width 126 height 7
drag, startPoint x: 136, startPoint y: 134, endPoint x: 129, endPoint y: 135, distance: 7.1
click at [129, 135] on input "Ting Can Extract Email Addresses From Email Body To Add To Invites" at bounding box center [178, 133] width 126 height 7
click at [152, 135] on input "Ting Can Extract Email Addresses From Email Body To Add To Invites" at bounding box center [178, 133] width 126 height 7
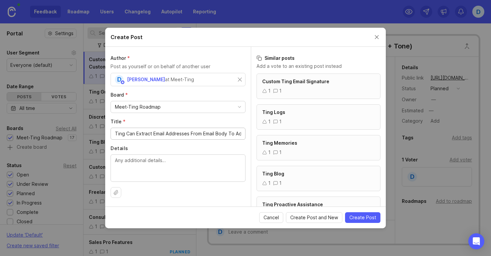
click at [137, 134] on input "Ting Can Extract Email Addresses From Email Body To Add To Invites" at bounding box center [178, 133] width 126 height 7
type input "Ting Can Extract Email Addresses From Email Body To Add To Invites"
click at [361, 217] on span "Create Post" at bounding box center [363, 217] width 27 height 7
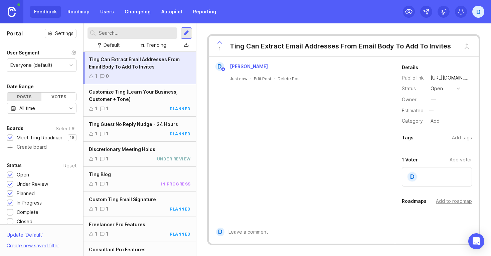
click at [443, 89] on button "open" at bounding box center [445, 88] width 33 height 9
click at [441, 125] on div "planned" at bounding box center [442, 125] width 21 height 6
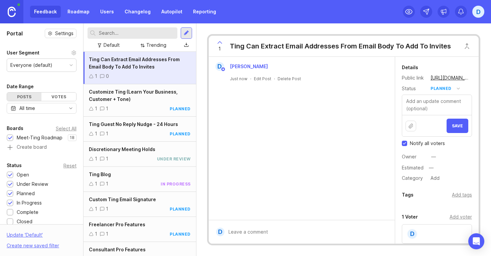
click at [459, 124] on span "Save" at bounding box center [457, 125] width 11 height 5
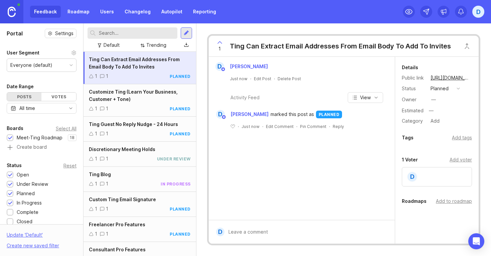
click at [185, 34] on div at bounding box center [186, 33] width 5 height 6
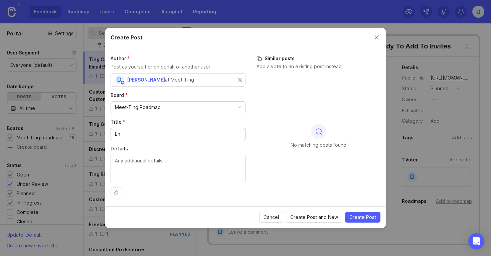
type input "E"
type input "C"
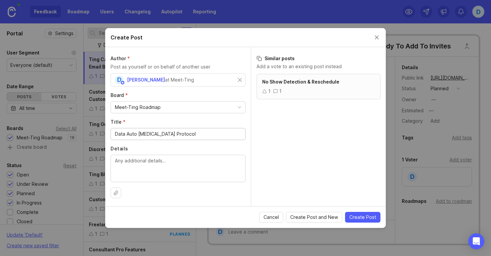
click at [184, 135] on input "Data Auto [MEDICAL_DATA] Protocol" at bounding box center [178, 133] width 126 height 7
drag, startPoint x: 180, startPoint y: 134, endPoint x: 159, endPoint y: 134, distance: 21.4
click at [159, 134] on input "Data Auto [MEDICAL_DATA] Protocol" at bounding box center [178, 133] width 126 height 7
click at [139, 135] on input "Data Auto [MEDICAL_DATA] Process" at bounding box center [178, 133] width 126 height 7
click at [137, 134] on input "Data Auto Anonymoization + [MEDICAL_DATA] Process" at bounding box center [178, 133] width 126 height 7
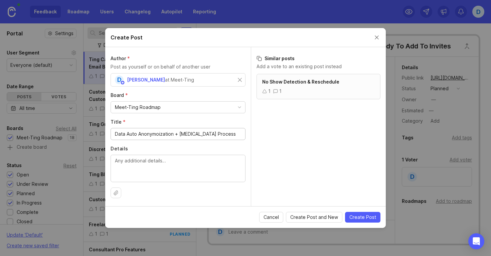
click at [137, 134] on input "Data Auto Anonymoization + [MEDICAL_DATA] Process" at bounding box center [178, 133] width 126 height 7
paste input "Automated Data Anonymisation & Deletion"
type input "Automated Data Anonymisation & Deletion"
click at [362, 219] on span "Create Post" at bounding box center [363, 217] width 27 height 7
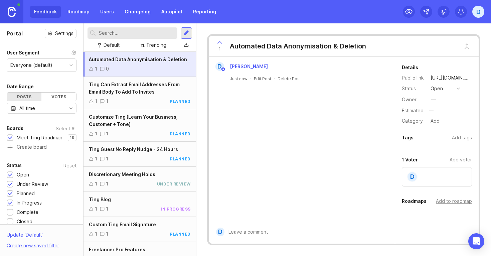
click at [448, 88] on button "open" at bounding box center [445, 88] width 33 height 9
click at [438, 120] on li "planned" at bounding box center [445, 125] width 33 height 12
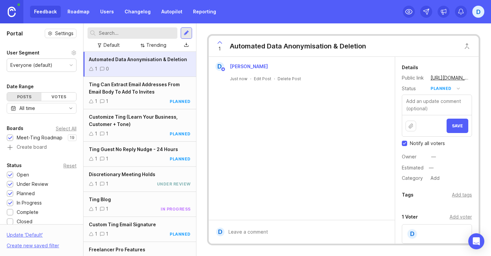
click at [459, 121] on button "Save" at bounding box center [458, 126] width 22 height 14
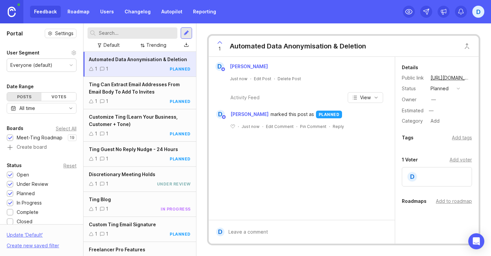
click at [188, 33] on div at bounding box center [186, 33] width 5 height 6
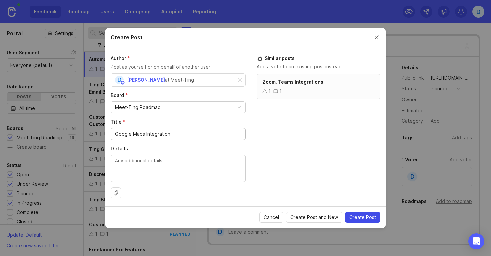
type input "Google Maps Integration"
click at [358, 221] on button "Create Post" at bounding box center [362, 217] width 35 height 11
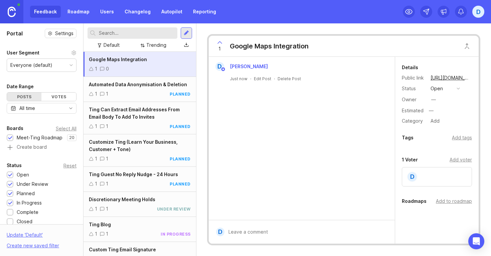
click at [446, 90] on button "open" at bounding box center [445, 88] width 33 height 9
click at [434, 126] on div "planned" at bounding box center [442, 125] width 21 height 6
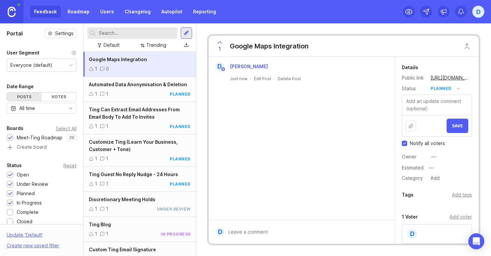
click at [457, 132] on button "Save" at bounding box center [458, 126] width 22 height 14
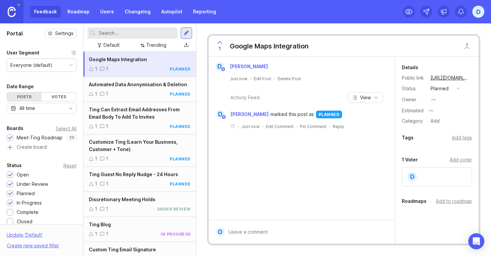
click at [187, 35] on div at bounding box center [186, 33] width 5 height 6
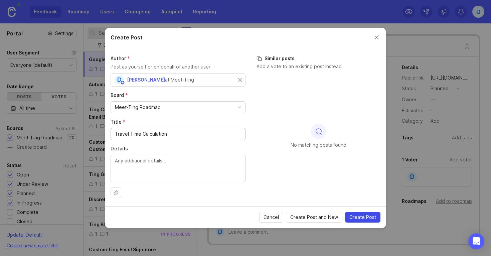
type input "Travel Time Calculation"
click at [359, 217] on span "Create Post" at bounding box center [363, 217] width 27 height 7
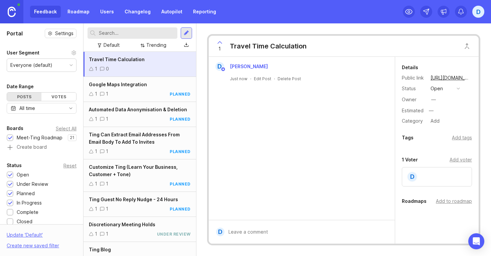
click at [454, 86] on button "open" at bounding box center [445, 88] width 33 height 9
click at [439, 112] on div "under review" at bounding box center [449, 113] width 34 height 6
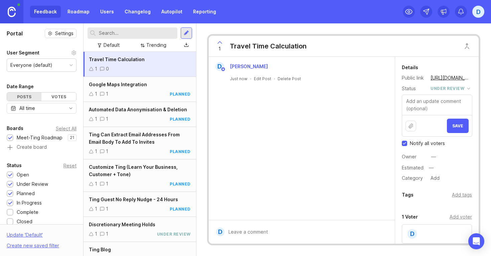
click at [453, 122] on button "Save" at bounding box center [458, 126] width 22 height 14
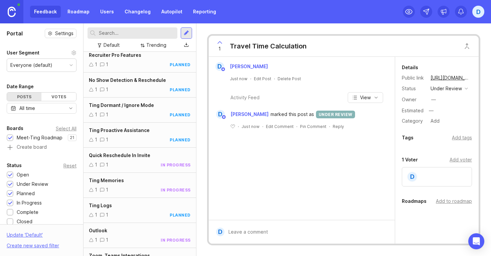
scroll to position [337, 0]
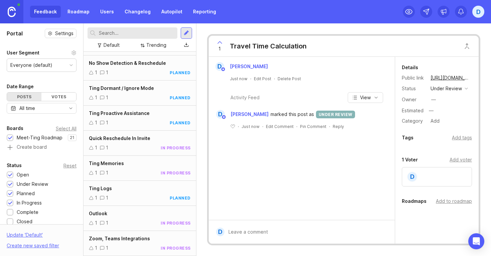
click at [131, 117] on div "Ting Proactive Assistance 1 1 planned" at bounding box center [140, 118] width 113 height 25
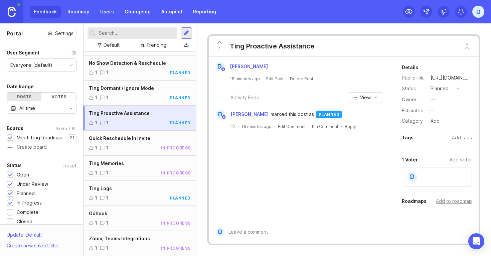
click at [283, 46] on div "Ting Proactive Assistance" at bounding box center [272, 45] width 85 height 9
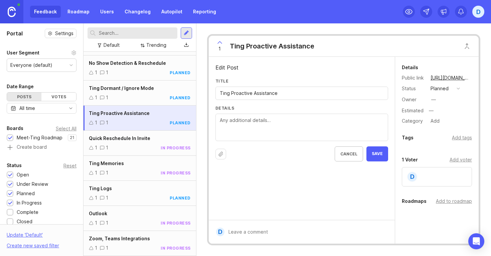
click at [252, 92] on input "Ting Proactive Assistance" at bounding box center [302, 93] width 164 height 7
click at [258, 93] on input "Ting Proactive + Intelligence Assistance" at bounding box center [302, 93] width 164 height 7
click at [311, 92] on input "Ting Proactive Intelligence Assistance" at bounding box center [302, 93] width 164 height 7
type input "Ting Proactive Intelligence Assistance"
click at [375, 154] on span "Save" at bounding box center [377, 154] width 11 height 6
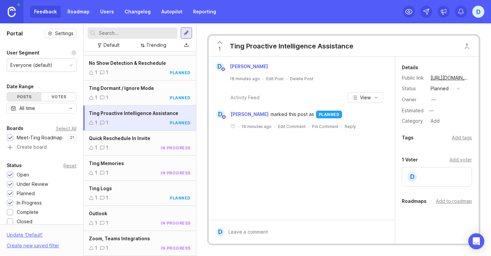
click at [185, 31] on div at bounding box center [186, 33] width 5 height 6
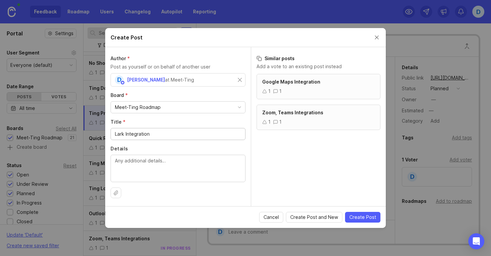
drag, startPoint x: 158, startPoint y: 132, endPoint x: 128, endPoint y: 133, distance: 29.8
click at [128, 133] on input "Lark Integration" at bounding box center [178, 133] width 126 height 7
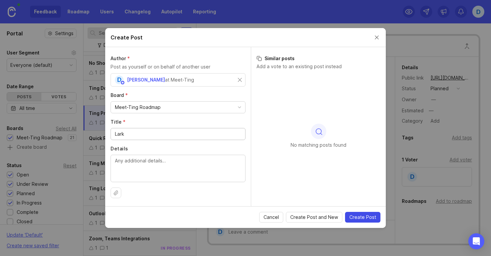
type input "Lark"
click at [361, 216] on span "Create Post" at bounding box center [363, 217] width 27 height 7
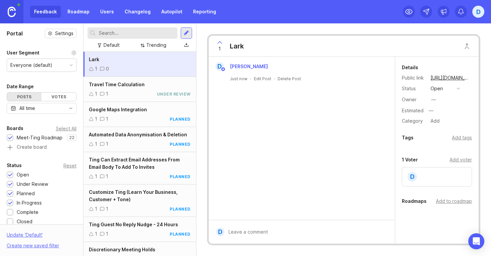
click at [452, 89] on button "open" at bounding box center [445, 88] width 33 height 9
drag, startPoint x: 442, startPoint y: 119, endPoint x: 436, endPoint y: 112, distance: 8.6
click at [436, 112] on ul "open under review planned in progress complete closed" at bounding box center [445, 131] width 33 height 74
click at [436, 112] on div "under review" at bounding box center [449, 113] width 34 height 6
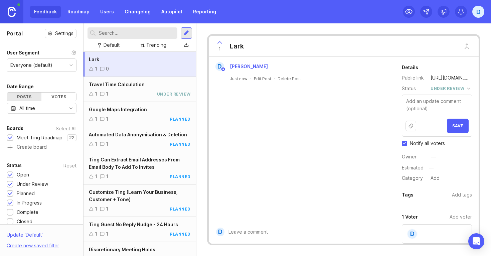
click at [449, 121] on button "Save" at bounding box center [458, 126] width 22 height 14
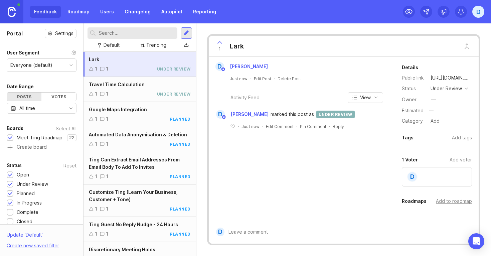
click at [188, 31] on div at bounding box center [186, 33] width 5 height 6
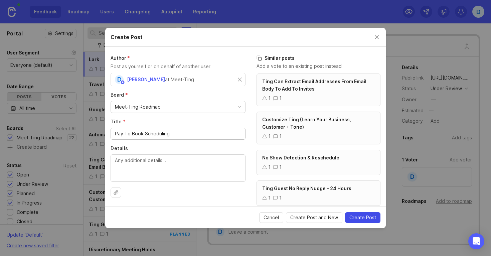
type input "Pay To Book Scheduling"
click at [359, 215] on span "Create Post" at bounding box center [363, 217] width 27 height 7
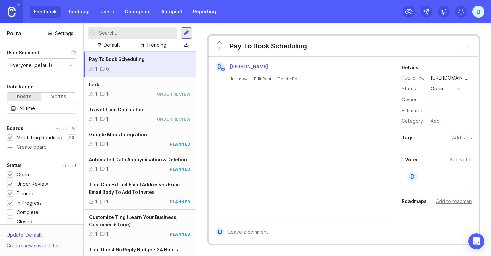
click at [454, 90] on button "open" at bounding box center [445, 88] width 33 height 9
click at [442, 114] on div "under review" at bounding box center [449, 113] width 34 height 6
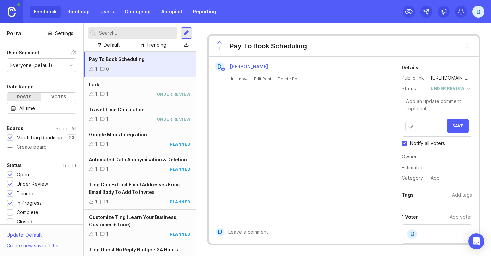
click at [457, 134] on div "Save" at bounding box center [437, 125] width 70 height 21
click at [456, 126] on span "Save" at bounding box center [458, 125] width 11 height 5
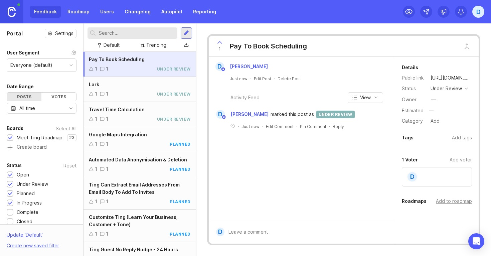
click at [185, 33] on div at bounding box center [186, 33] width 5 height 6
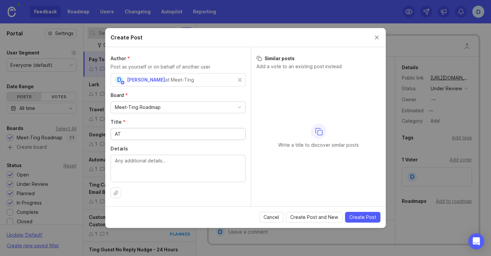
type input "A"
click at [380, 36] on button "Close create post modal" at bounding box center [376, 37] width 7 height 7
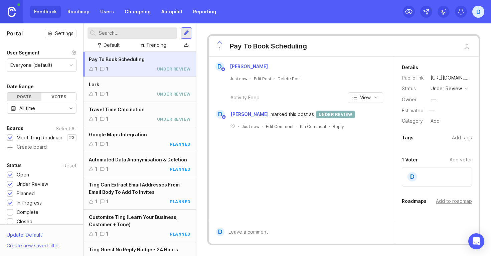
click at [189, 34] on div at bounding box center [186, 32] width 11 height 11
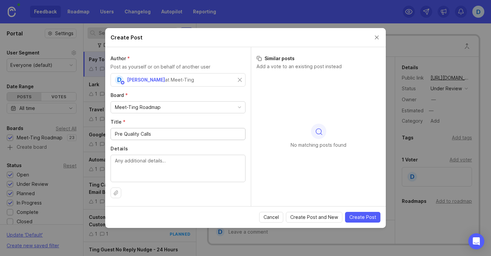
click at [116, 135] on input "Pre Quality Calls" at bounding box center [178, 133] width 126 height 7
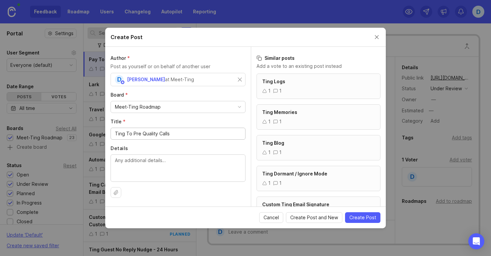
click at [142, 136] on input "Ting To Pre Quality Calls" at bounding box center [178, 133] width 126 height 7
click at [156, 134] on input "Ting To Pre-Quality Calls" at bounding box center [178, 133] width 126 height 7
drag, startPoint x: 141, startPoint y: 134, endPoint x: 135, endPoint y: 134, distance: 6.4
click at [135, 134] on input "Ting To Pre-Qualify Calls" at bounding box center [178, 133] width 126 height 7
type input "Ting To Screen / Pre-Qualify Calls"
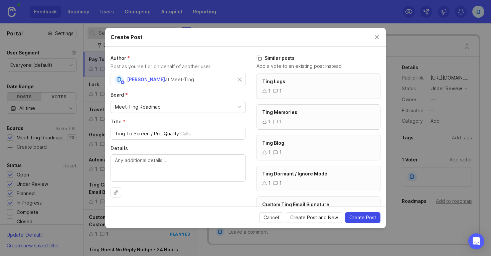
click at [363, 218] on span "Create Post" at bounding box center [363, 217] width 27 height 7
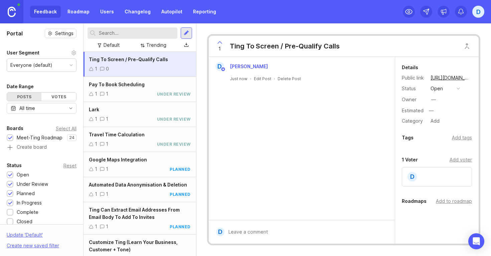
click at [457, 88] on div "button" at bounding box center [458, 88] width 3 height 3
click at [441, 125] on div "planned" at bounding box center [442, 125] width 21 height 6
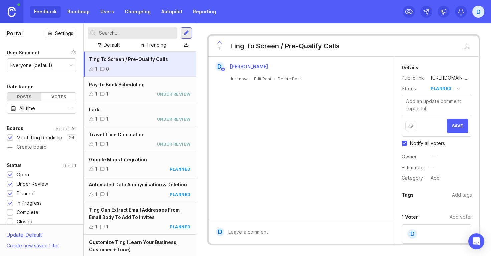
click at [456, 127] on span "Save" at bounding box center [457, 125] width 11 height 5
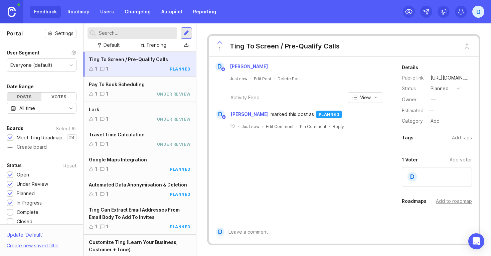
click at [185, 32] on div at bounding box center [186, 33] width 5 height 6
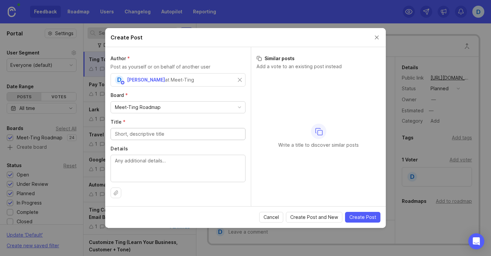
click at [161, 136] on input "Title *" at bounding box center [178, 133] width 126 height 7
type input "google extension for Gmail,"
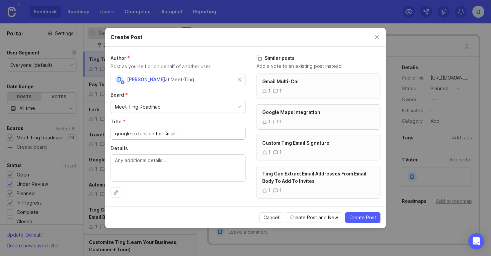
drag, startPoint x: 178, startPoint y: 133, endPoint x: 107, endPoint y: 132, distance: 71.5
click at [107, 132] on div "Author * Post as yourself or on behalf of another user D [PERSON_NAME] at Meet-…" at bounding box center [178, 127] width 146 height 160
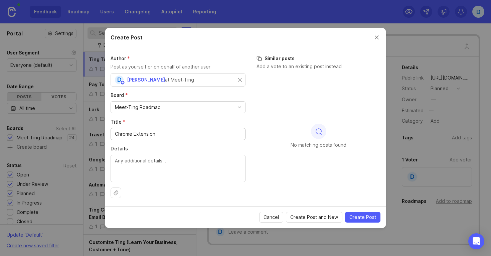
click at [115, 134] on input "Chrome Extension" at bounding box center [178, 133] width 126 height 7
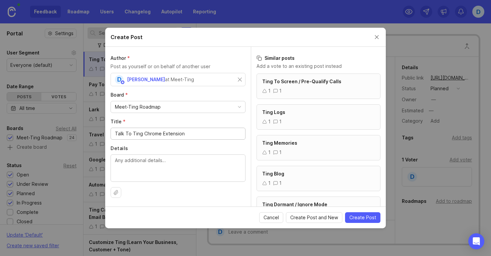
click at [187, 134] on input "Talk To Ting Chrome Extension" at bounding box center [178, 133] width 126 height 7
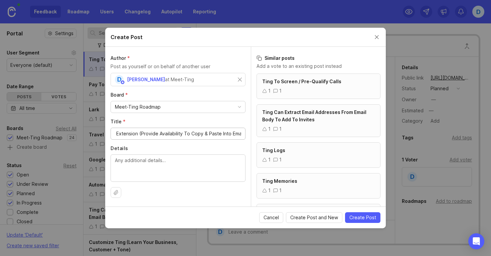
type input "Talk To Ting Chrome Extension (Provide Availability To Copy & Paste Into Email)"
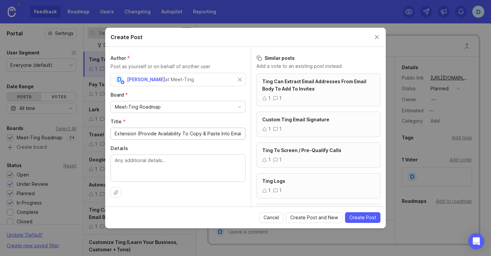
scroll to position [0, 48]
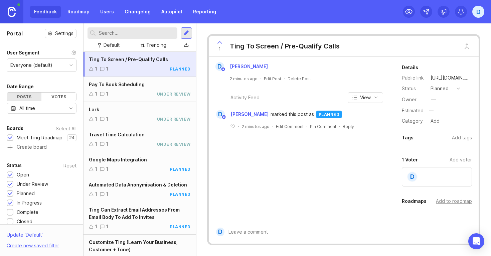
click at [186, 30] on div at bounding box center [186, 33] width 5 height 6
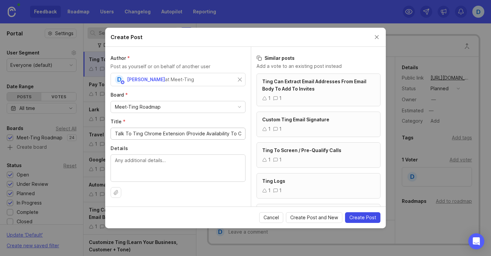
click at [359, 220] on span "Create Post" at bounding box center [363, 217] width 27 height 7
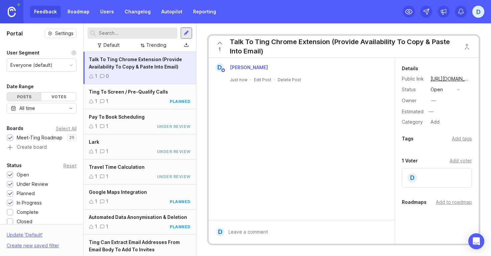
click at [451, 91] on button "open" at bounding box center [445, 89] width 33 height 9
click at [440, 116] on div "under review" at bounding box center [449, 114] width 34 height 6
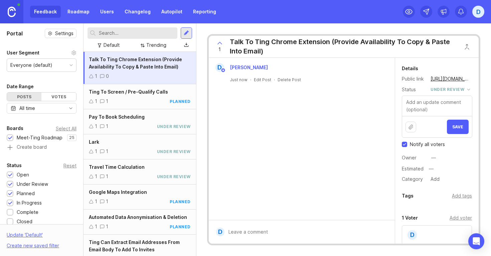
click at [453, 124] on button "Save" at bounding box center [458, 127] width 22 height 14
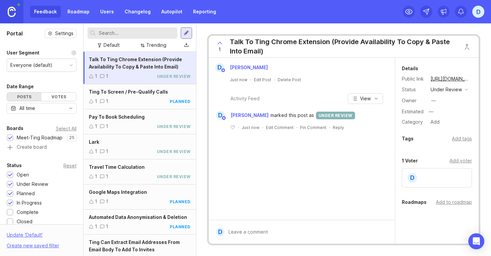
click at [182, 33] on div at bounding box center [186, 32] width 11 height 11
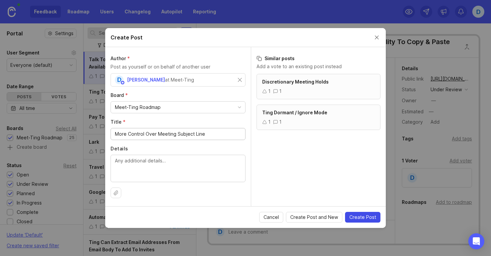
type input "More Control Over Meeting Subject Line"
click at [354, 216] on span "Create Post" at bounding box center [363, 217] width 27 height 7
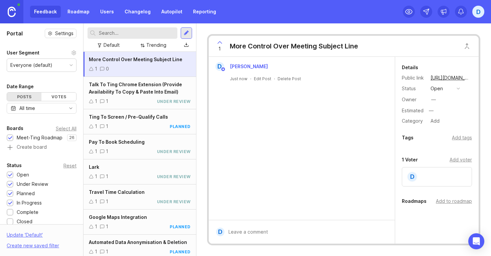
click at [442, 87] on div "open" at bounding box center [437, 88] width 12 height 7
click at [442, 116] on review "under review" at bounding box center [445, 113] width 33 height 12
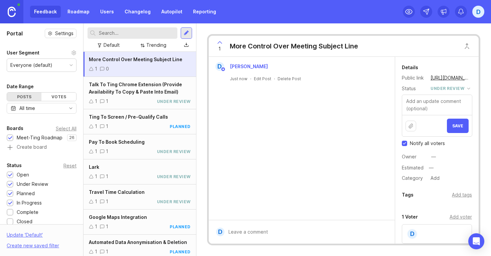
click at [455, 132] on button "Save" at bounding box center [458, 126] width 22 height 14
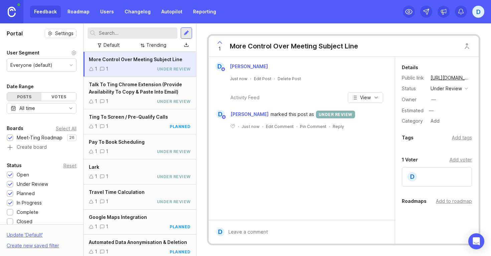
click at [185, 35] on div at bounding box center [186, 33] width 5 height 6
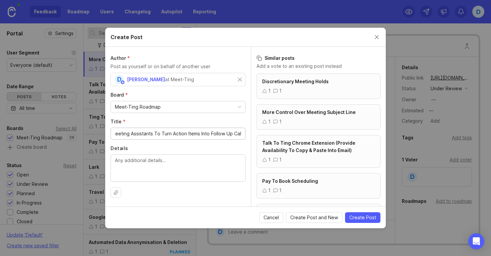
scroll to position [0, 39]
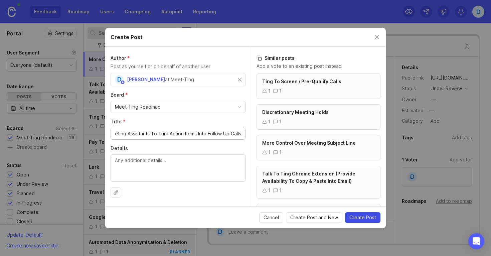
type input "Connect With Meeting Assistants To Turn Action Items Into Follow Up Calls"
click at [361, 214] on span "Create Post" at bounding box center [363, 217] width 27 height 7
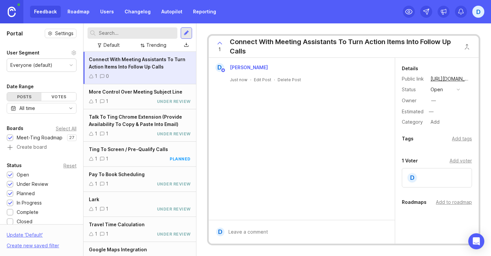
click at [459, 88] on div "button" at bounding box center [458, 89] width 3 height 3
click at [443, 113] on div "under review" at bounding box center [449, 114] width 34 height 6
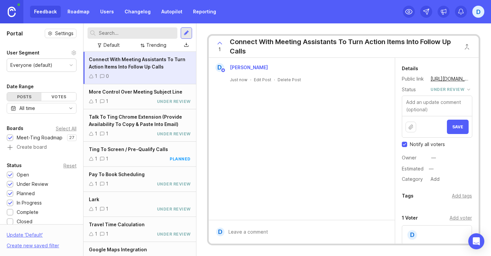
click at [459, 131] on button "Save" at bounding box center [458, 127] width 22 height 14
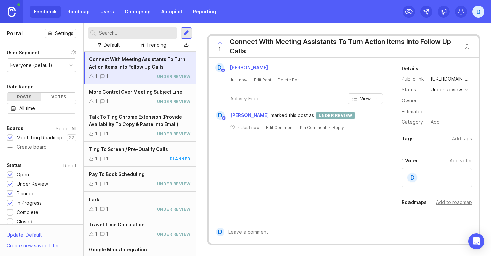
click at [185, 35] on div at bounding box center [186, 33] width 5 height 6
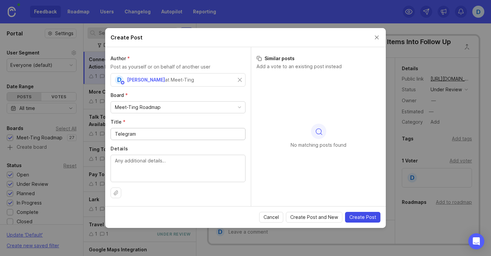
type input "Telegram"
click at [363, 218] on span "Create Post" at bounding box center [363, 217] width 27 height 7
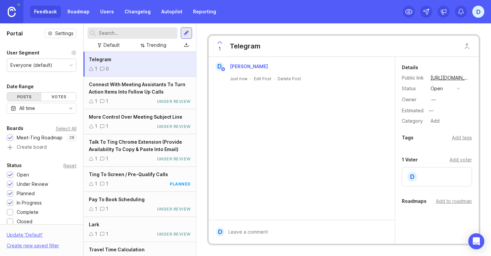
click at [451, 90] on button "open" at bounding box center [445, 88] width 33 height 9
click at [441, 112] on div "under review" at bounding box center [449, 113] width 34 height 6
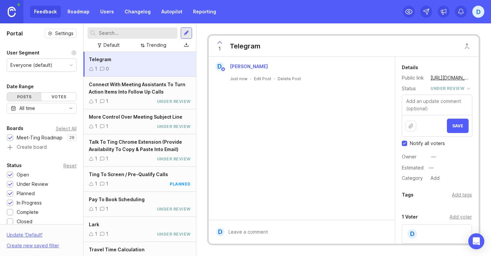
click at [456, 129] on button "Save" at bounding box center [458, 126] width 22 height 14
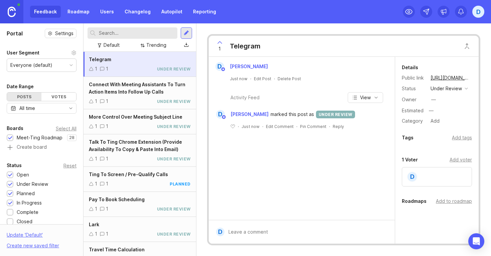
click at [187, 33] on div at bounding box center [186, 33] width 5 height 6
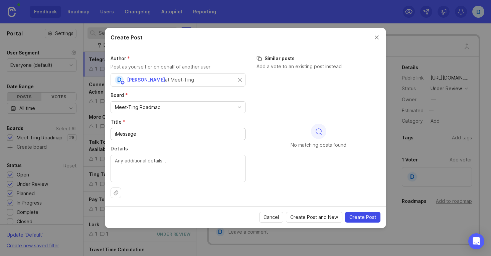
type input "iMessage"
click at [360, 218] on span "Create Post" at bounding box center [363, 217] width 27 height 7
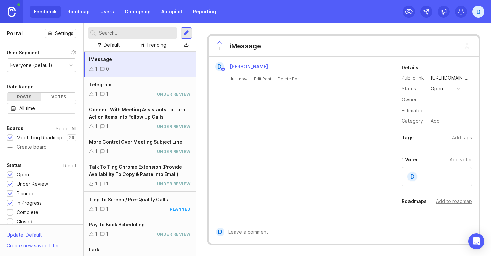
click at [456, 89] on button "open" at bounding box center [445, 88] width 33 height 9
click at [443, 114] on div "under review" at bounding box center [449, 113] width 34 height 6
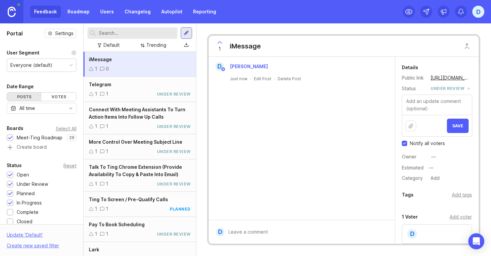
click at [456, 132] on button "Save" at bounding box center [458, 126] width 22 height 14
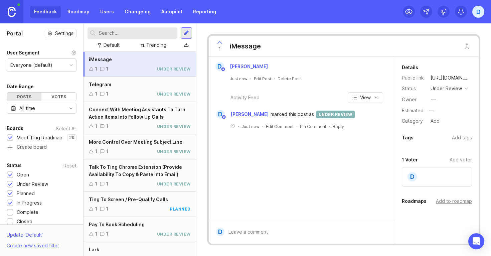
click at [187, 35] on div at bounding box center [186, 33] width 5 height 6
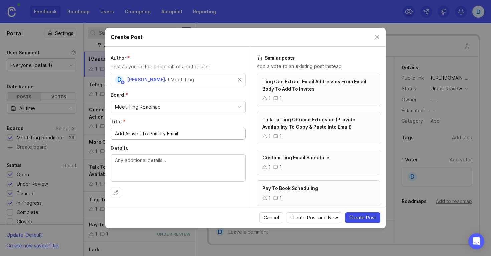
type input "Add Aliases To Primary Email"
click at [357, 217] on span "Create Post" at bounding box center [363, 217] width 27 height 7
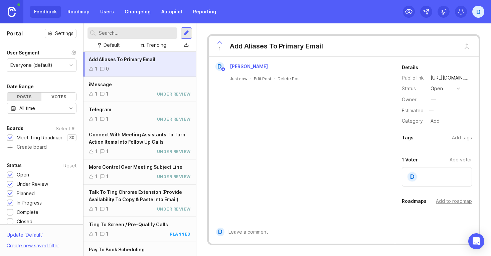
click at [443, 92] on button "open" at bounding box center [445, 88] width 33 height 9
click at [440, 114] on div "under review" at bounding box center [449, 113] width 34 height 6
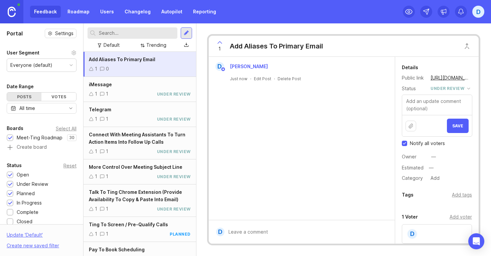
click at [457, 131] on button "Save" at bounding box center [458, 126] width 22 height 14
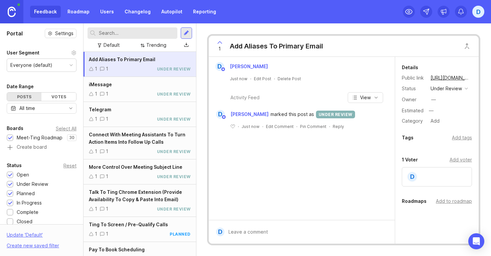
click at [184, 31] on div at bounding box center [186, 33] width 5 height 6
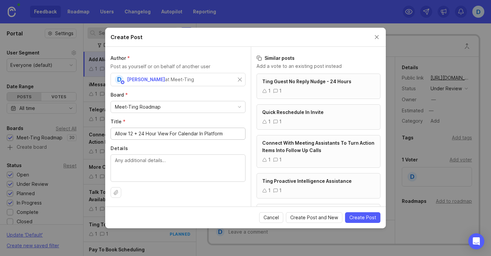
click at [137, 136] on input "Allow 12 + 24 Hour View For Calendar In Platform" at bounding box center [178, 133] width 126 height 7
type input "Allow 12 & 24 Hour View For Calendar In Platform"
click at [356, 217] on span "Create Post" at bounding box center [363, 217] width 27 height 7
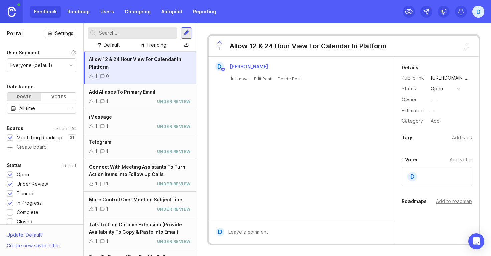
click at [453, 87] on button "open" at bounding box center [445, 88] width 33 height 9
click at [442, 113] on div "under review" at bounding box center [449, 113] width 34 height 6
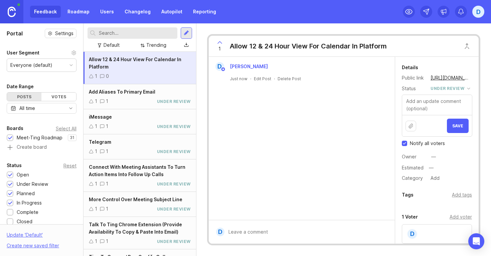
click at [451, 125] on button "Save" at bounding box center [458, 126] width 22 height 14
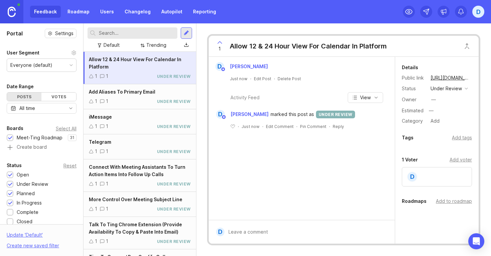
click at [186, 31] on div at bounding box center [186, 33] width 5 height 6
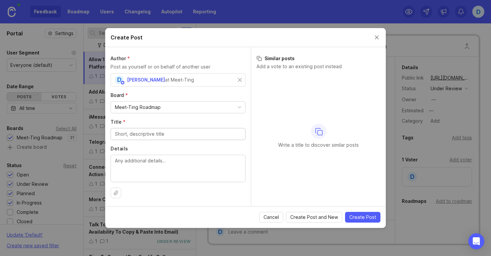
type input "T"
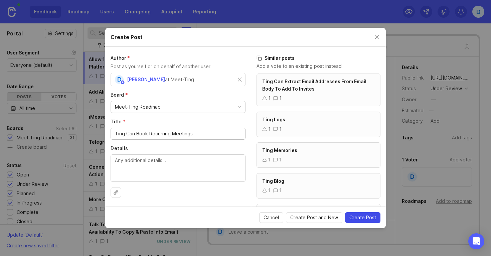
type input "Ting Can Book Recurring Meetings"
click at [358, 216] on span "Create Post" at bounding box center [363, 217] width 27 height 7
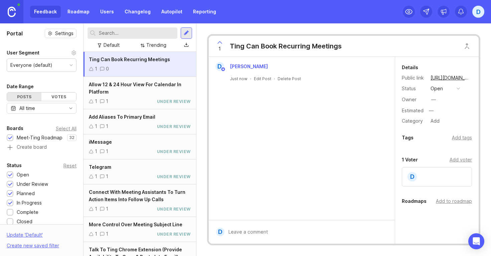
click at [449, 92] on button "open" at bounding box center [445, 88] width 33 height 9
click at [437, 151] on div "complete" at bounding box center [444, 150] width 25 height 6
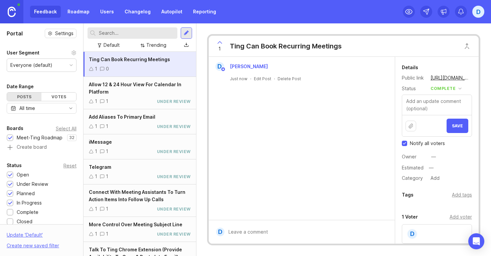
click at [464, 126] on button "Save" at bounding box center [458, 126] width 22 height 14
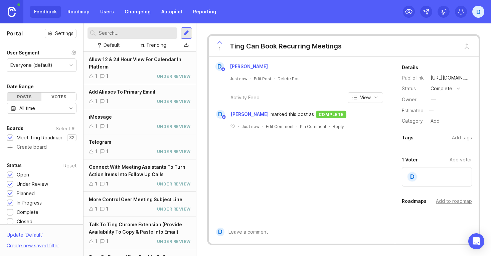
click at [189, 30] on div at bounding box center [186, 32] width 11 height 11
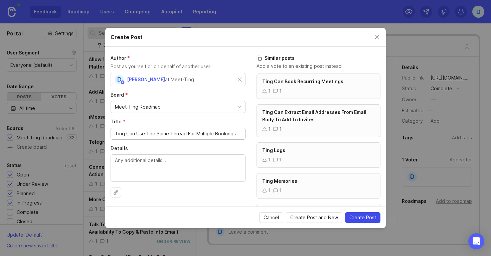
type input "Ting Can Use The Same Thread For Multiple Bookings"
click at [367, 214] on button "Create Post" at bounding box center [362, 217] width 35 height 11
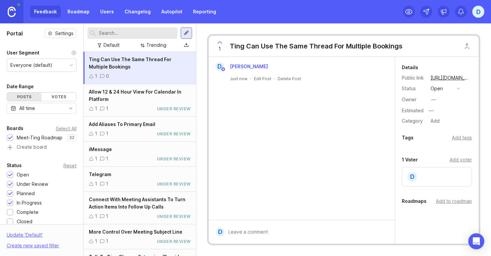
click at [454, 89] on button "open" at bounding box center [445, 88] width 33 height 9
click at [441, 114] on div "under review" at bounding box center [449, 113] width 34 height 6
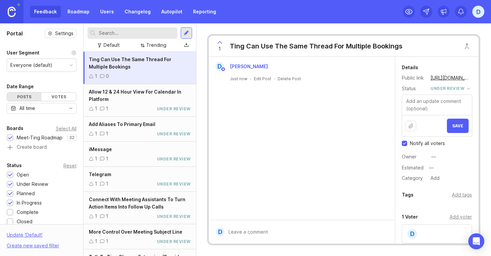
click at [454, 125] on span "Save" at bounding box center [458, 125] width 11 height 5
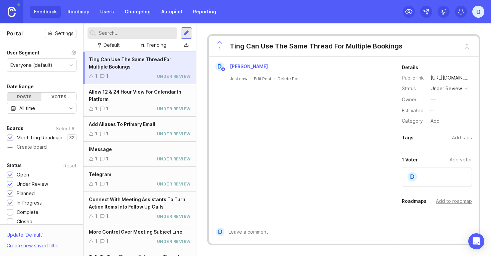
click at [183, 31] on div at bounding box center [186, 32] width 11 height 11
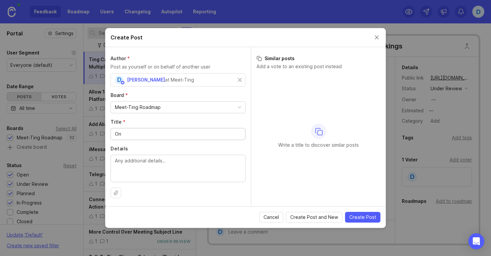
type input "O"
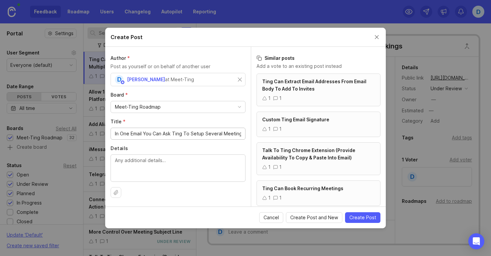
scroll to position [0, 1]
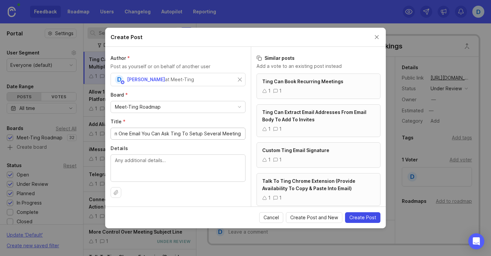
type input "In One Email You Can Ask Ting To Setup Several Meetings"
click at [357, 213] on button "Create Post" at bounding box center [362, 217] width 35 height 11
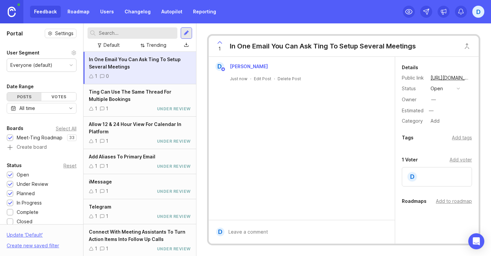
click at [446, 90] on button "open" at bounding box center [445, 88] width 33 height 9
click at [439, 115] on div "under review" at bounding box center [449, 113] width 34 height 6
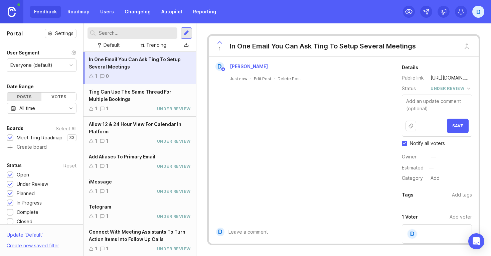
click at [456, 124] on span "Save" at bounding box center [458, 125] width 11 height 5
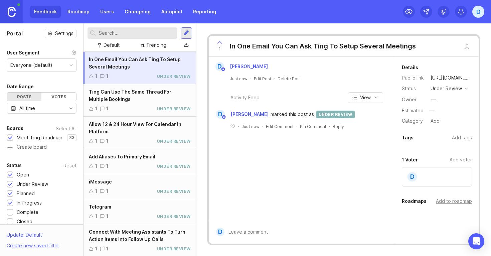
click at [190, 36] on div at bounding box center [186, 32] width 11 height 11
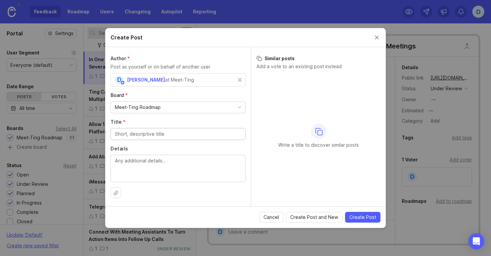
click at [156, 134] on input "Title *" at bounding box center [178, 133] width 126 height 7
type input "L"
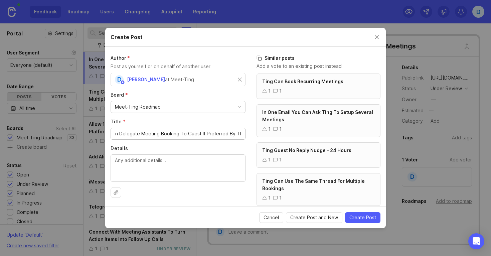
scroll to position [0, 21]
drag, startPoint x: 173, startPoint y: 135, endPoint x: 154, endPoint y: 136, distance: 18.7
click at [154, 136] on input "Ting Can Delegate Meeting Booking To Guest If Preferred By Them" at bounding box center [178, 133] width 126 height 7
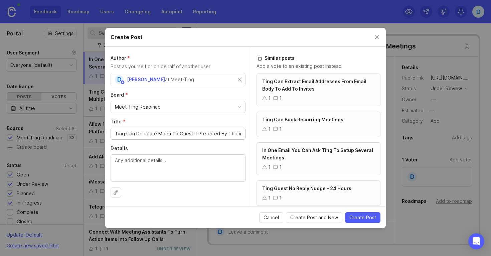
scroll to position [0, 0]
type input "Ting Can Delegate Sending The Meeting Invite To Guest If Preferred By Them"
click at [366, 217] on span "Create Post" at bounding box center [363, 217] width 27 height 7
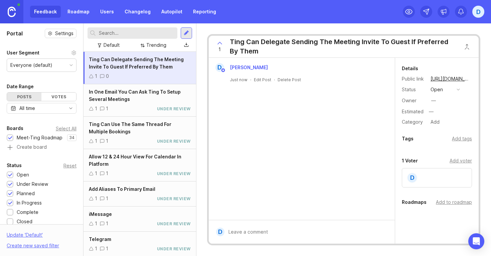
click at [449, 91] on button "open" at bounding box center [445, 89] width 33 height 9
click at [444, 115] on div "under review" at bounding box center [449, 114] width 34 height 6
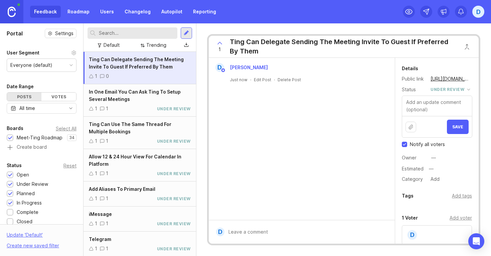
click at [457, 131] on button "Save" at bounding box center [458, 127] width 22 height 14
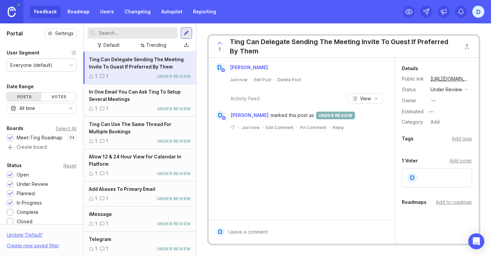
click at [189, 35] on div at bounding box center [186, 32] width 11 height 11
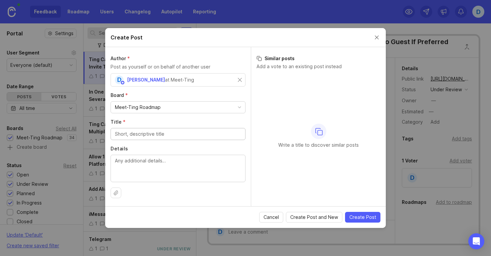
click at [145, 136] on input "Title *" at bounding box center [178, 133] width 126 height 7
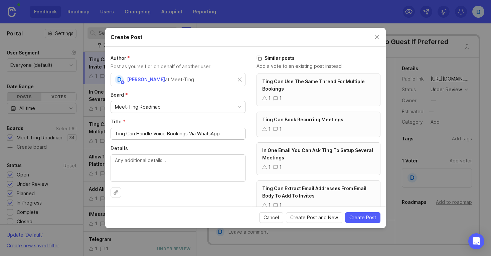
click at [186, 135] on input "Ting Can Handle Voice Bookings Via WhatsApp" at bounding box center [178, 133] width 126 height 7
type input "Ting Can Handle Voice Booking Requests Via WhatsApp"
click at [360, 217] on span "Create Post" at bounding box center [363, 217] width 27 height 7
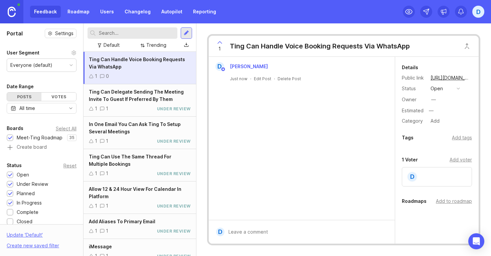
click at [451, 91] on button "open" at bounding box center [445, 88] width 33 height 9
click at [445, 114] on div "under review" at bounding box center [449, 113] width 34 height 6
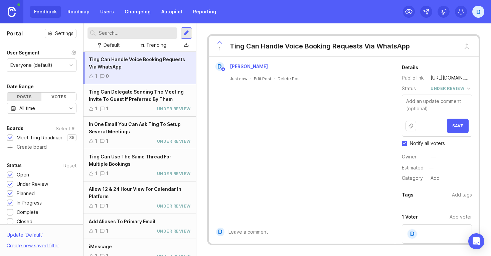
click at [458, 126] on span "Save" at bounding box center [458, 125] width 11 height 5
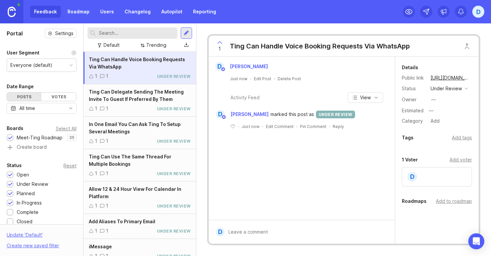
click at [187, 35] on div at bounding box center [186, 33] width 5 height 6
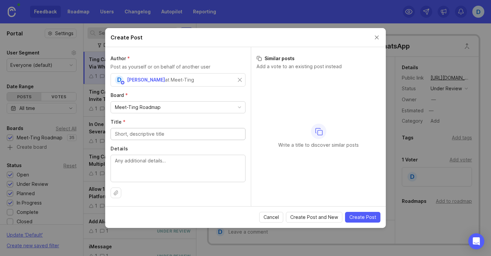
click at [165, 135] on input "Title *" at bounding box center [178, 133] width 126 height 7
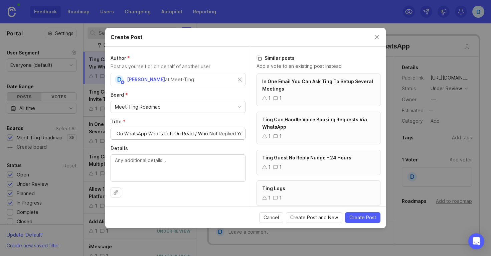
scroll to position [0, 21]
type input "Ask Ting On WhatsApp Who Is Left On Read / Who Not Replied Yet"
click at [361, 217] on span "Create Post" at bounding box center [363, 217] width 27 height 7
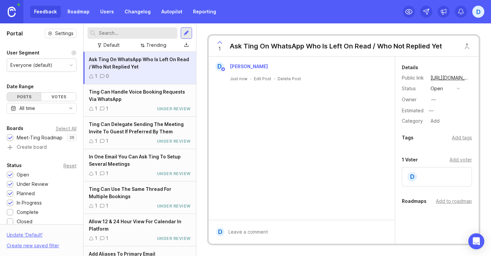
click at [458, 89] on div "button" at bounding box center [458, 88] width 3 height 3
click at [444, 113] on div "under review" at bounding box center [449, 113] width 34 height 6
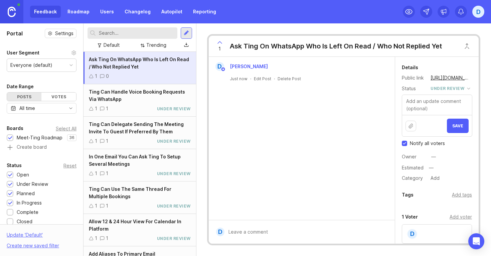
click at [459, 132] on button "Save" at bounding box center [458, 126] width 22 height 14
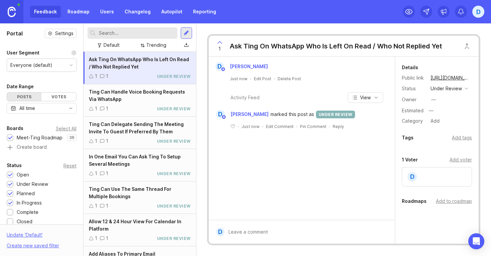
click at [188, 30] on div at bounding box center [186, 33] width 5 height 6
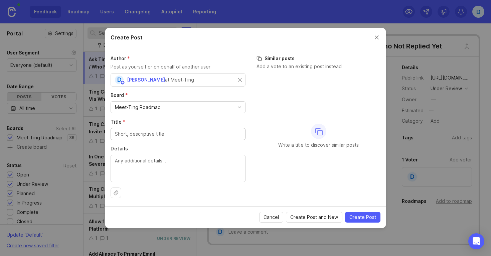
type input "Y"
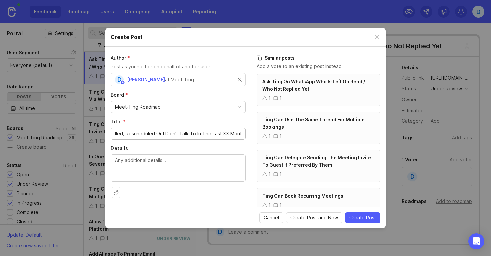
scroll to position [0, 122]
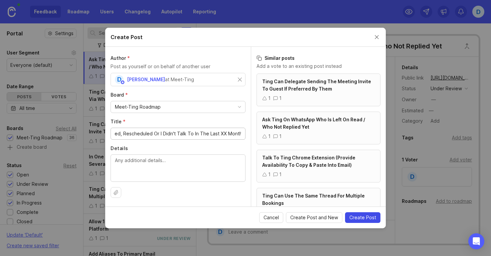
type input "Ting Can Answer Who Are All The People Who Cancelled, Rescheduled Or I Didn't T…"
click at [373, 217] on span "Create Post" at bounding box center [363, 217] width 27 height 7
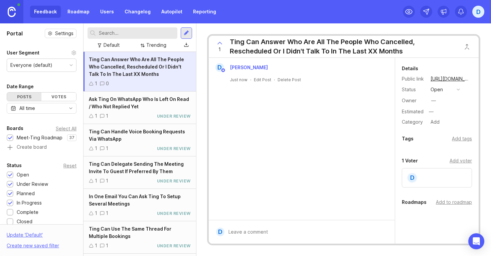
click at [452, 90] on button "open" at bounding box center [445, 89] width 33 height 9
click at [442, 113] on div "under review" at bounding box center [449, 114] width 34 height 6
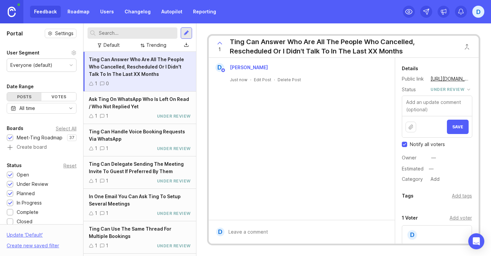
click at [453, 129] on button "Save" at bounding box center [458, 127] width 22 height 14
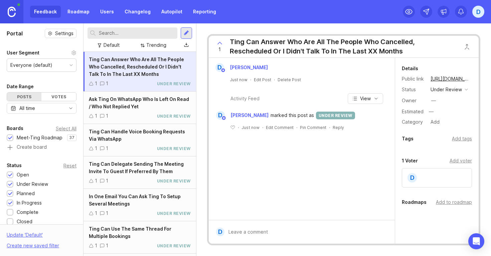
click at [185, 31] on div at bounding box center [186, 33] width 5 height 6
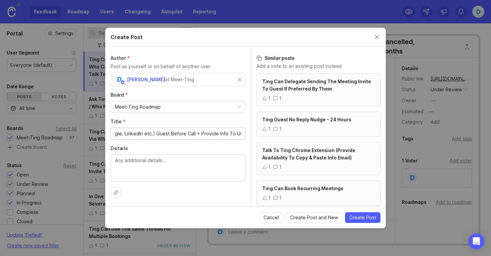
scroll to position [0, 54]
type input "Ting Can Look Up (Google, LinkedIn etc.) Guest Before Call + Provide Info To Us…"
click at [364, 217] on span "Create Post" at bounding box center [363, 217] width 27 height 7
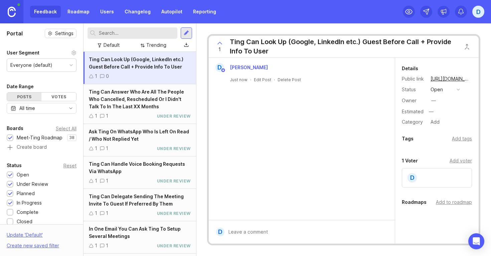
click at [453, 89] on button "open" at bounding box center [445, 89] width 33 height 9
click at [440, 125] on div "planned" at bounding box center [442, 126] width 21 height 6
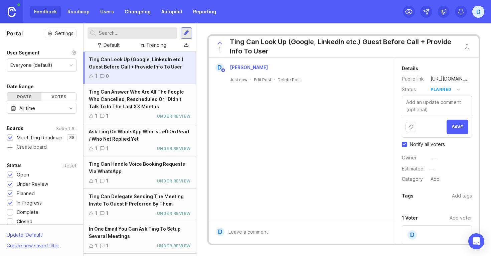
click at [455, 132] on button "Save" at bounding box center [458, 127] width 22 height 14
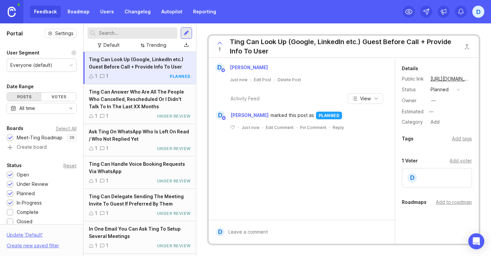
click at [186, 34] on div at bounding box center [186, 33] width 5 height 6
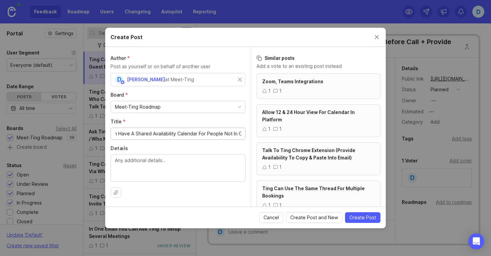
scroll to position [0, 38]
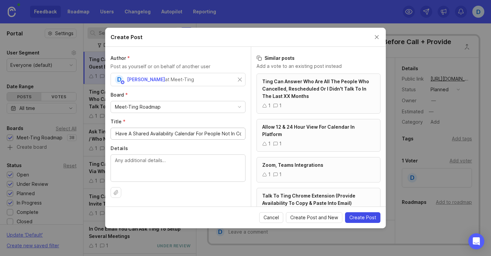
type input "Small Teams Can Have A Shared Availability Calendar For People Not In Cc"
click at [358, 217] on span "Create Post" at bounding box center [363, 217] width 27 height 7
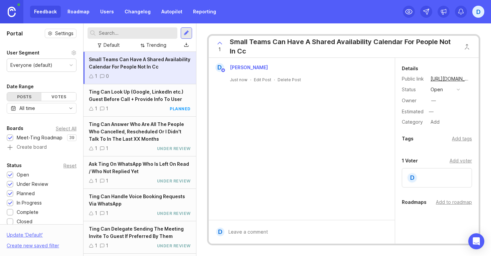
click at [449, 89] on button "open" at bounding box center [445, 89] width 33 height 9
click at [440, 117] on review "under review" at bounding box center [445, 114] width 33 height 12
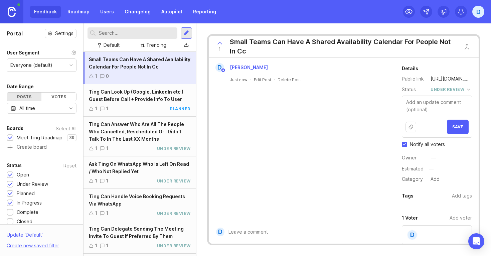
click at [453, 127] on span "Save" at bounding box center [458, 126] width 11 height 5
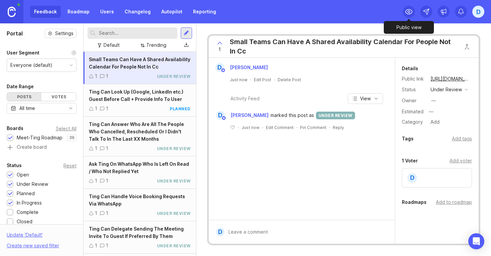
click at [408, 14] on icon at bounding box center [409, 12] width 8 height 8
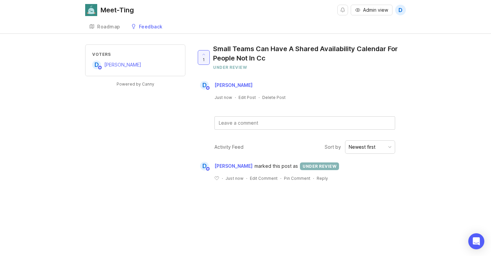
click at [108, 24] on div "Roadmap" at bounding box center [108, 26] width 23 height 5
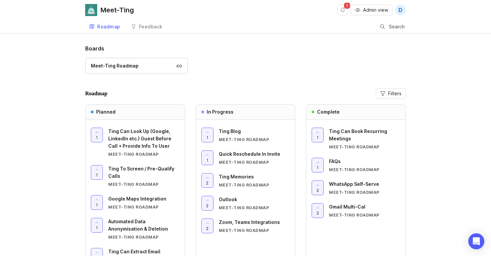
scroll to position [36, 0]
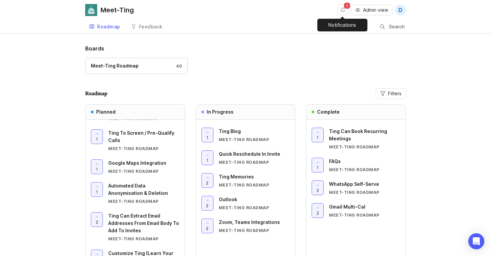
click at [342, 14] on button "Notifications" at bounding box center [343, 10] width 11 height 11
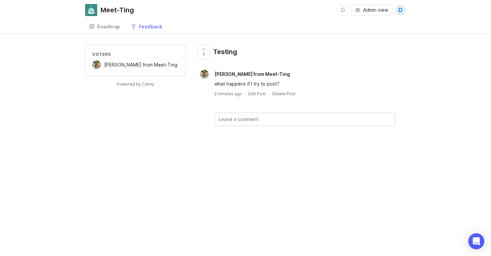
click at [283, 96] on div "Delete Post" at bounding box center [283, 94] width 23 height 6
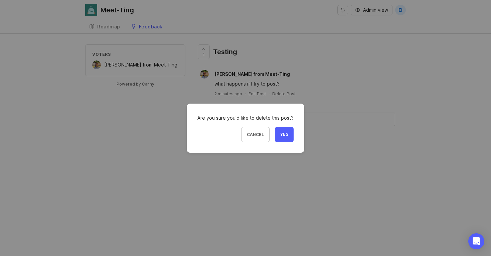
click at [284, 131] on button "Yes" at bounding box center [284, 134] width 19 height 15
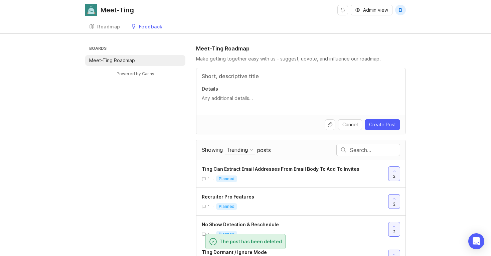
click at [113, 26] on div "Roadmap" at bounding box center [108, 26] width 23 height 5
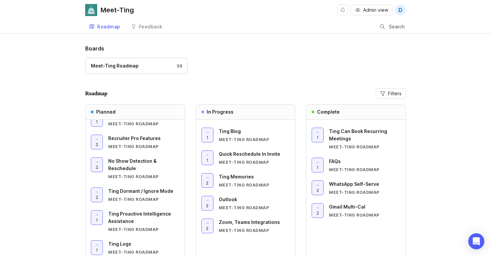
click at [401, 11] on span "D" at bounding box center [401, 10] width 4 height 8
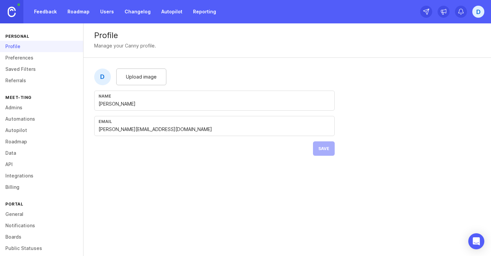
click at [24, 58] on link "Preferences" at bounding box center [41, 57] width 83 height 11
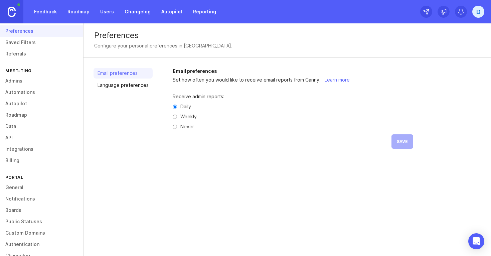
scroll to position [29, 0]
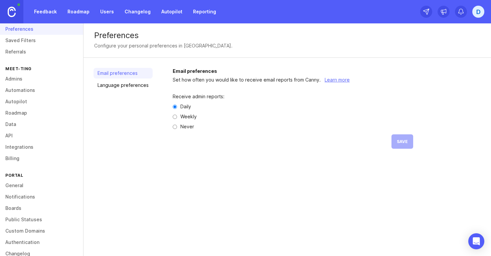
click at [26, 195] on link "Notifications" at bounding box center [41, 196] width 83 height 11
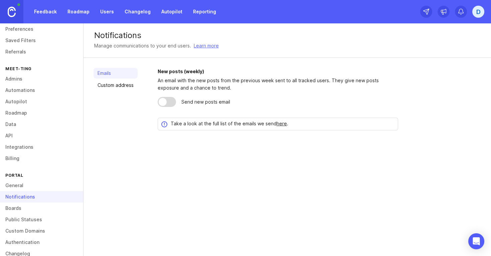
click at [172, 104] on div at bounding box center [167, 102] width 18 height 10
click at [160, 98] on div at bounding box center [167, 102] width 18 height 10
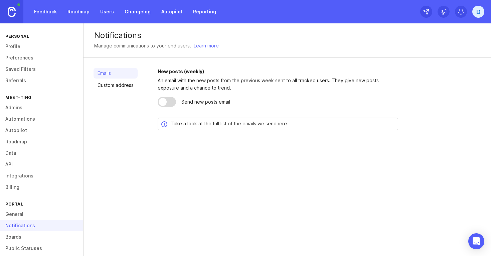
click at [25, 108] on link "Admins" at bounding box center [41, 107] width 83 height 11
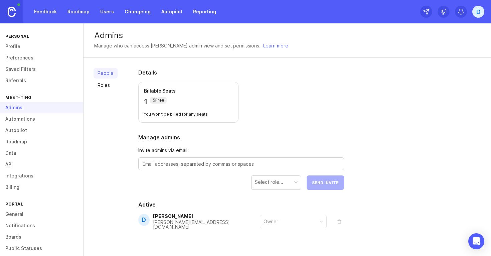
click at [33, 79] on link "Referrals" at bounding box center [41, 80] width 83 height 11
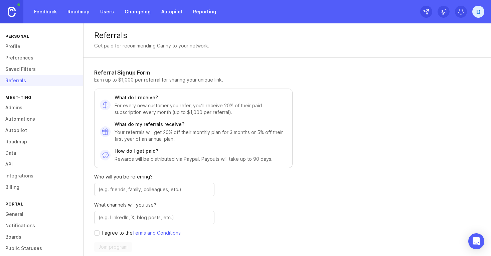
click at [27, 59] on link "Preferences" at bounding box center [41, 57] width 83 height 11
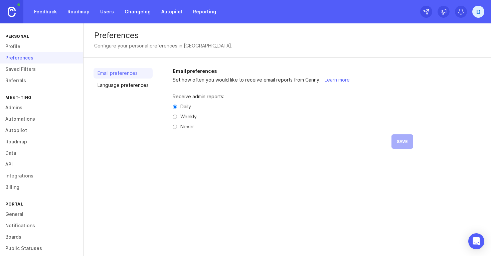
click at [475, 11] on div "D" at bounding box center [479, 12] width 12 height 12
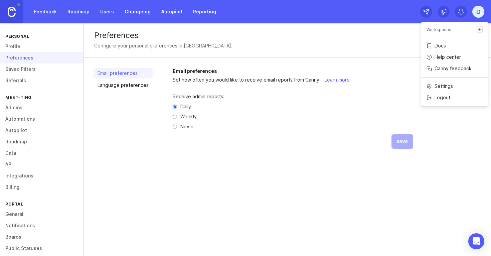
click at [384, 28] on div "Preferences Configure your personal preferences in Canny." at bounding box center [288, 40] width 408 height 34
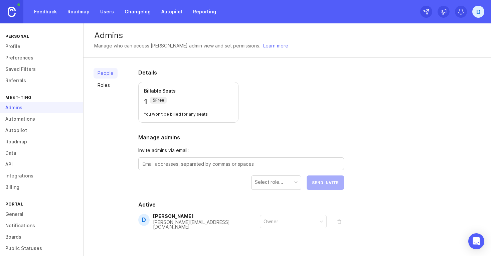
click at [52, 12] on link "Feedback" at bounding box center [45, 12] width 31 height 12
